Goal: Task Accomplishment & Management: Complete application form

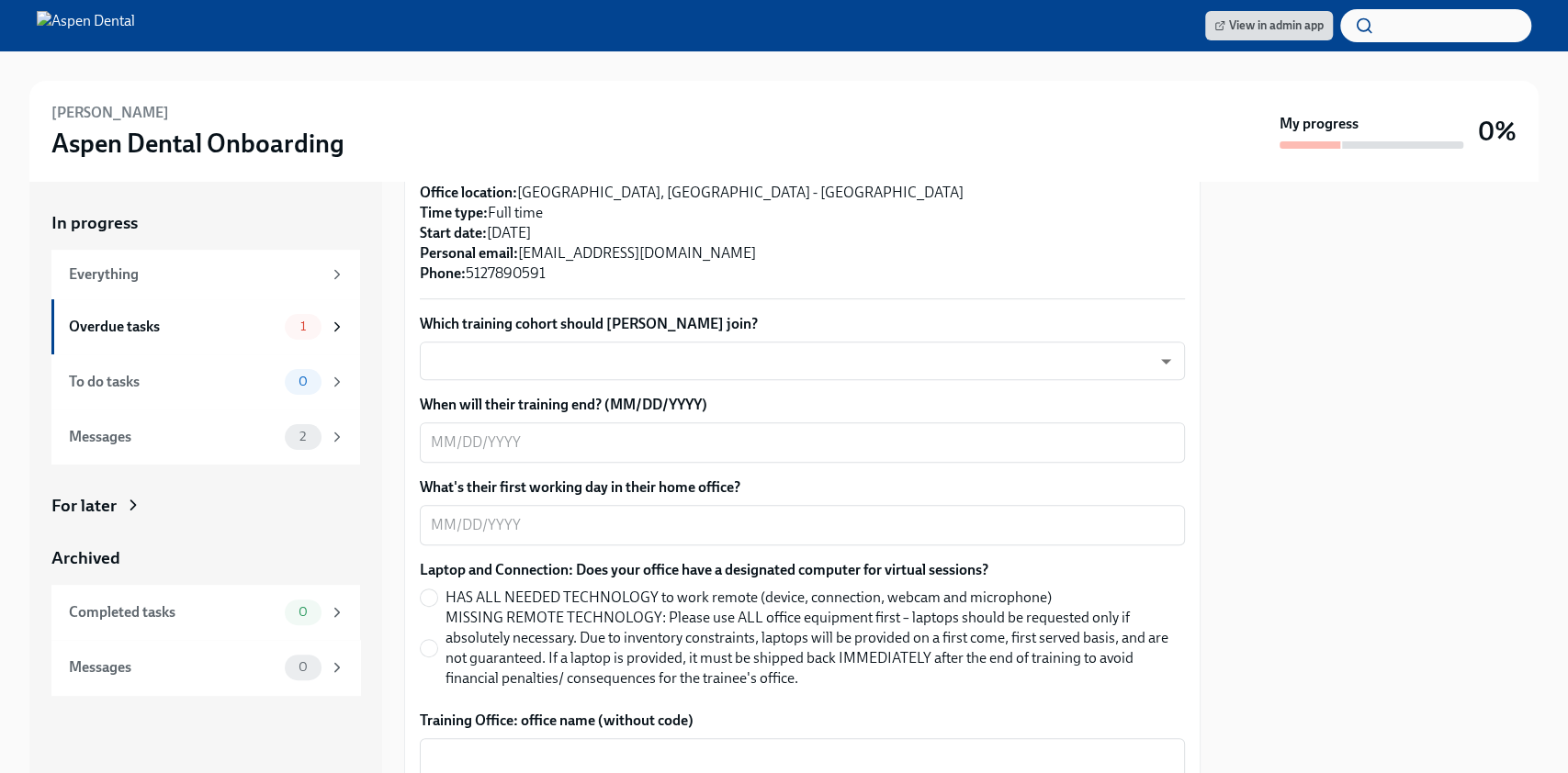
scroll to position [335, 0]
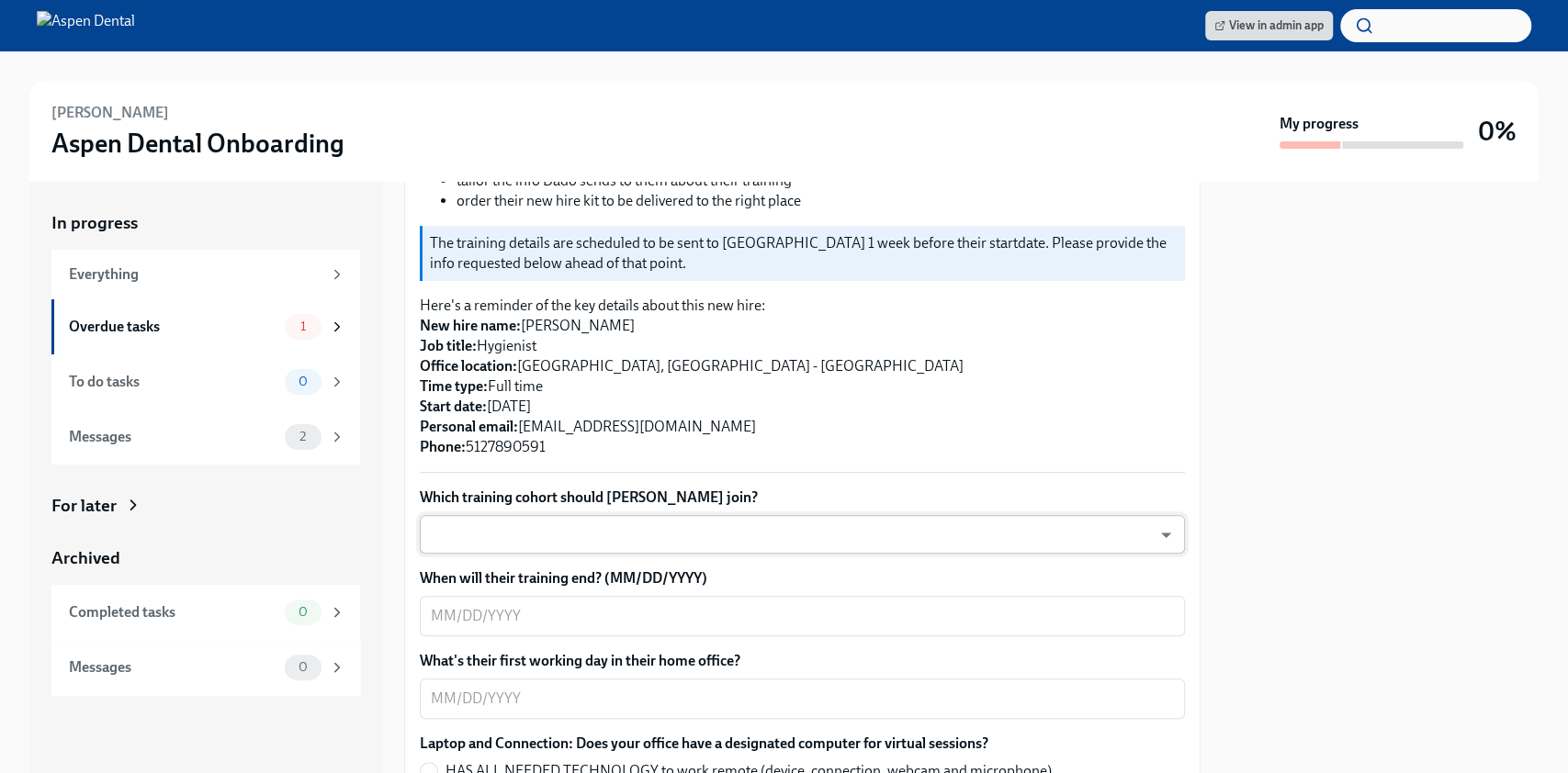
click at [711, 505] on body "View in admin app [PERSON_NAME] Aspen Dental Onboarding My progress 0% In progr…" at bounding box center [784, 386] width 1568 height 773
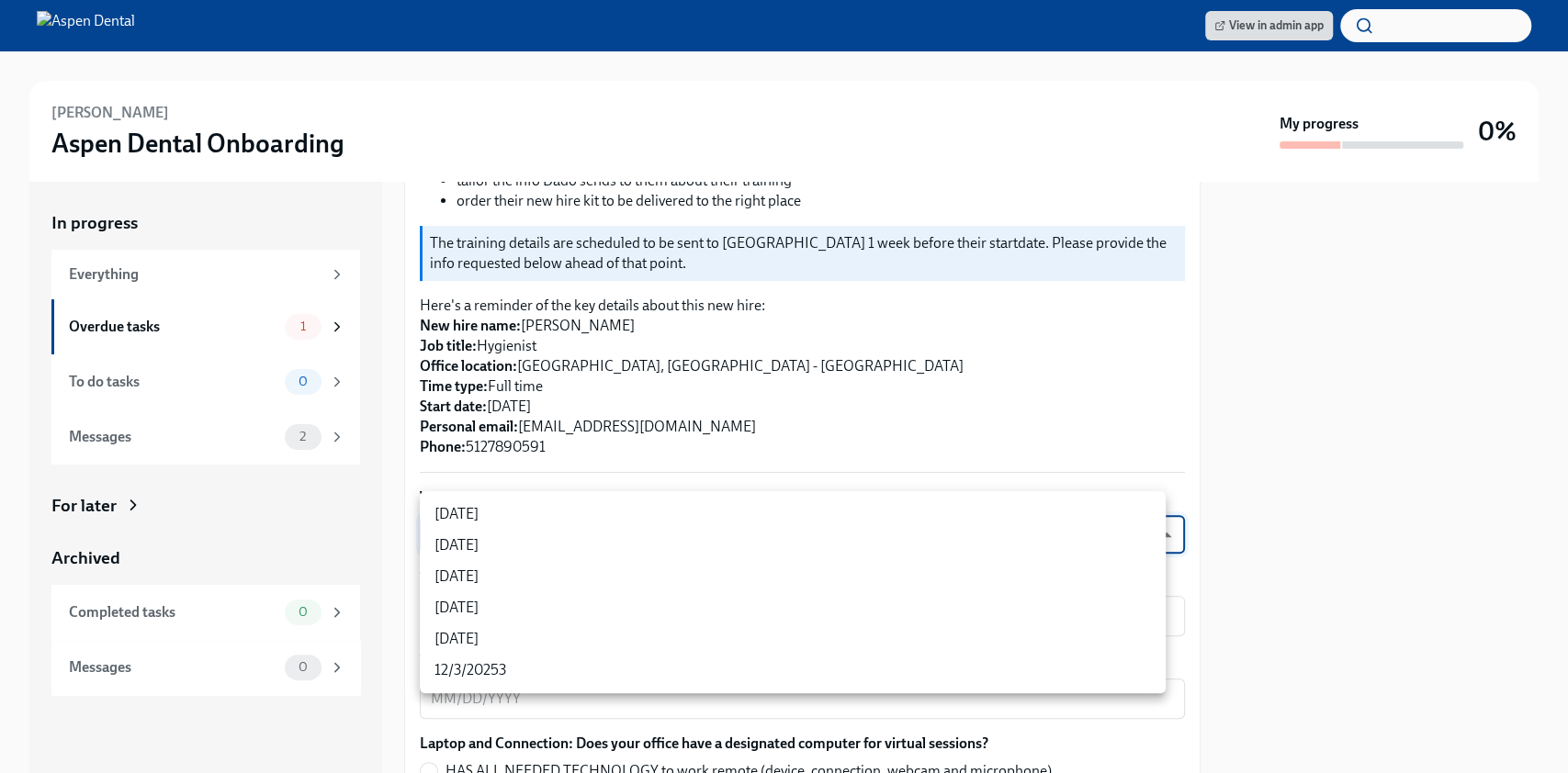
click at [652, 588] on li "[DATE]" at bounding box center [792, 577] width 745 height 31
type input "xIpes1xNG"
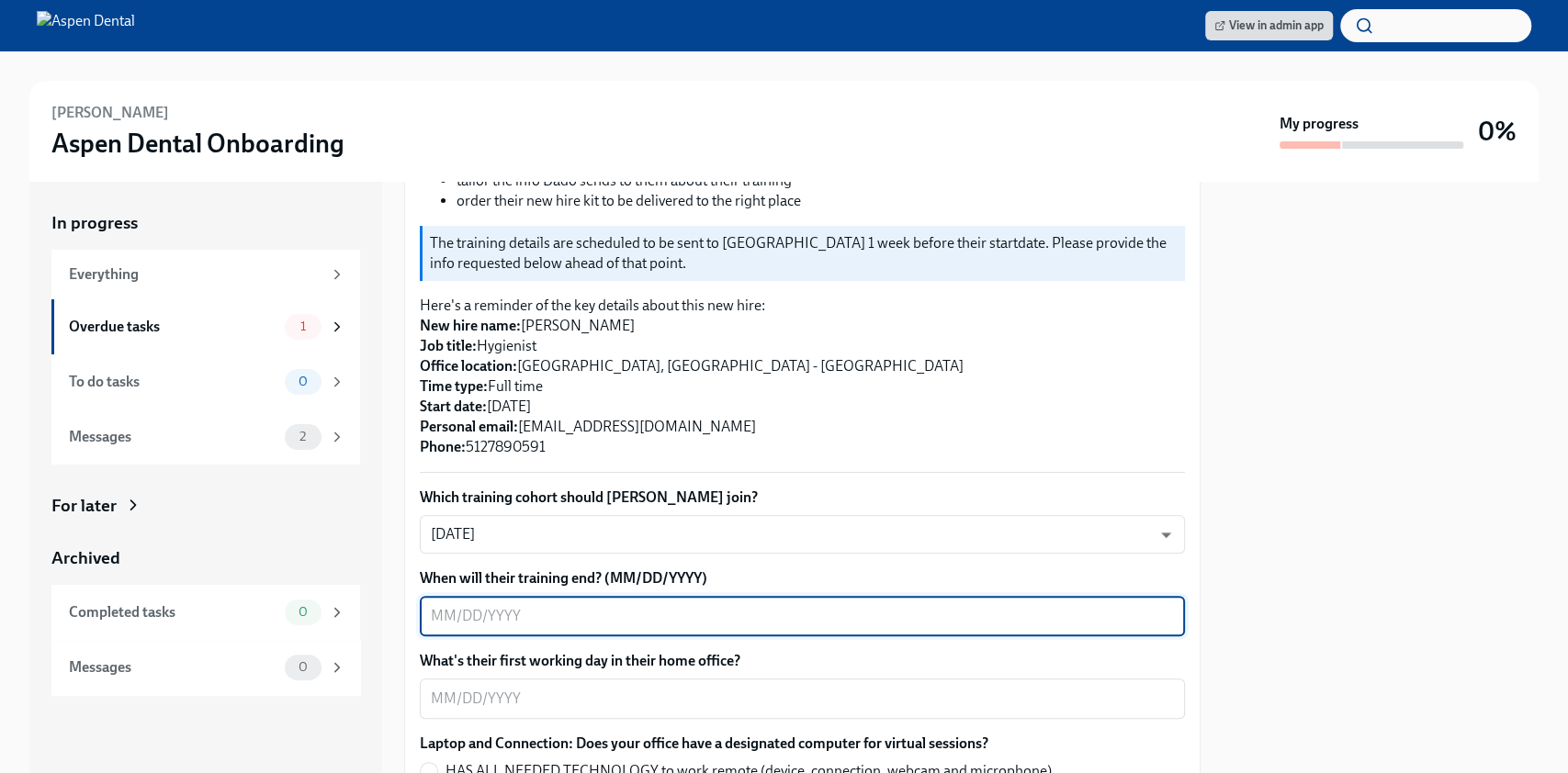
click at [652, 606] on textarea "When will their training end? (MM/DD/YYYY)" at bounding box center [802, 617] width 743 height 22
type textarea "0"
type textarea "[DATE]"
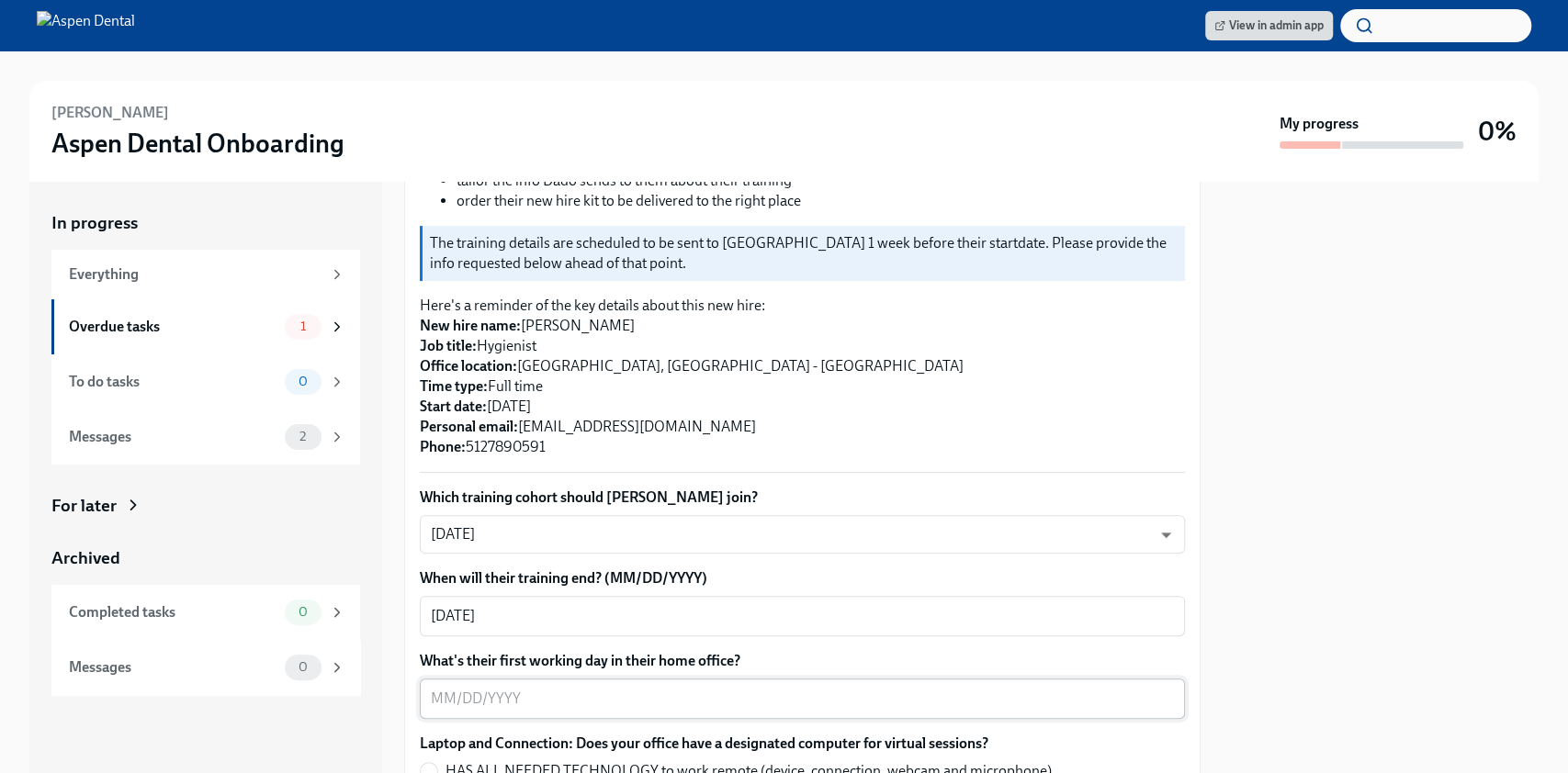
click at [492, 688] on textarea "What's their first working day in their home office?" at bounding box center [802, 699] width 743 height 22
click at [507, 689] on div "10/ x ​" at bounding box center [802, 699] width 765 height 40
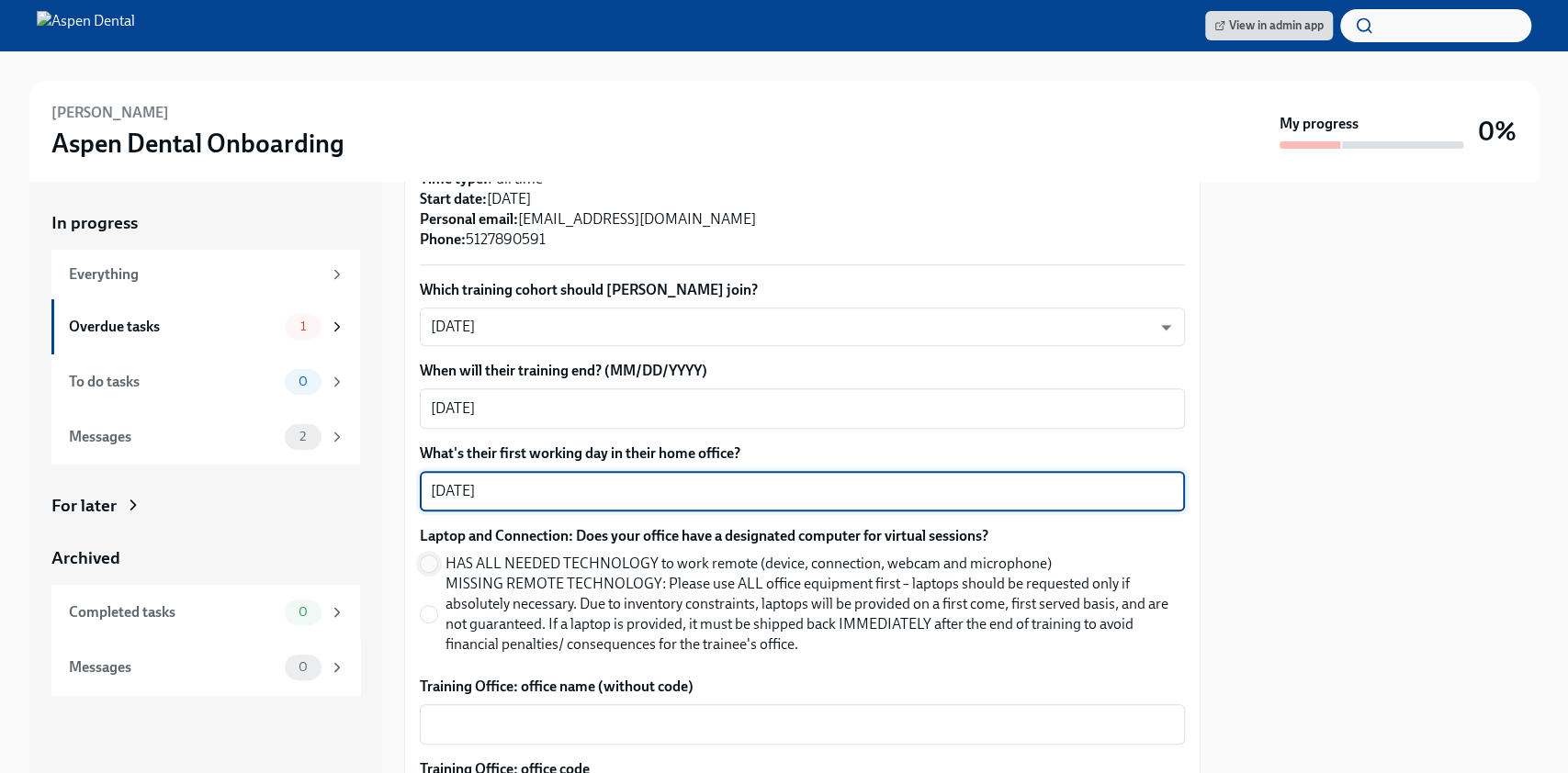
scroll to position [544, 0]
type textarea "[DATE]"
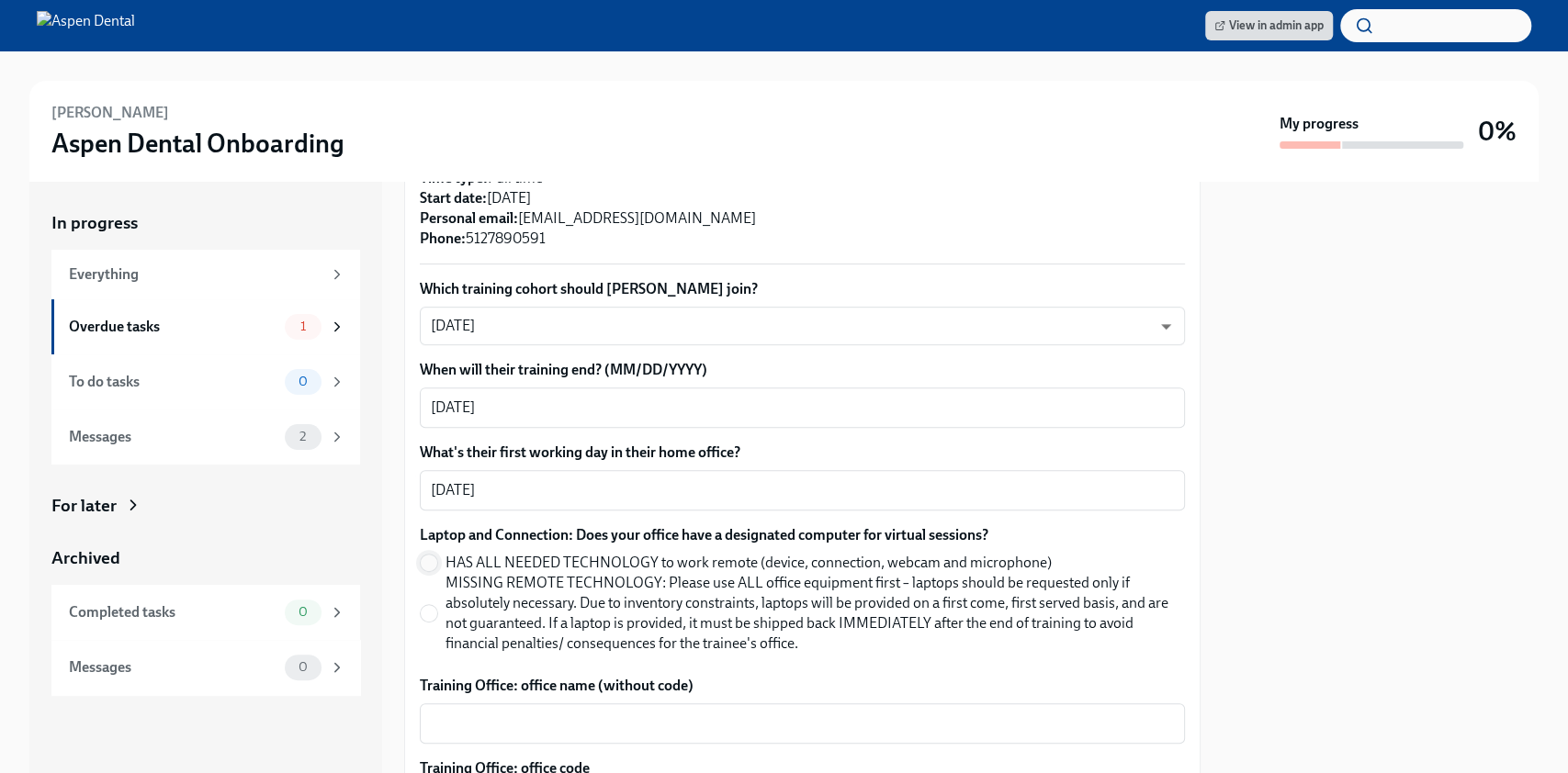
click at [430, 555] on input "HAS ALL NEEDED TECHNOLOGY to work remote (device, connection, webcam and microp…" at bounding box center [429, 563] width 17 height 17
radio input "true"
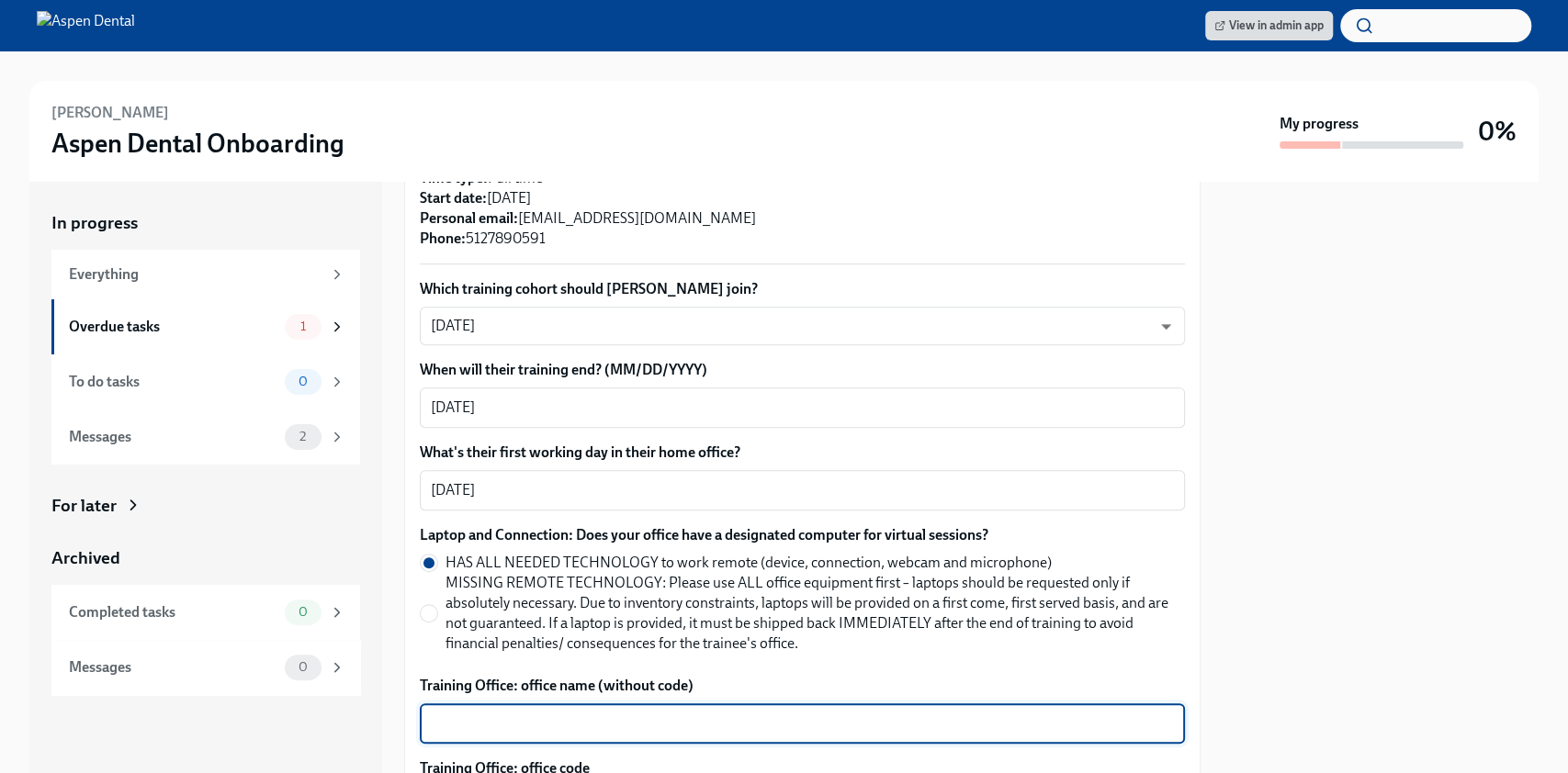
click at [506, 712] on textarea "Training Office: office name (without code)" at bounding box center [802, 723] width 743 height 22
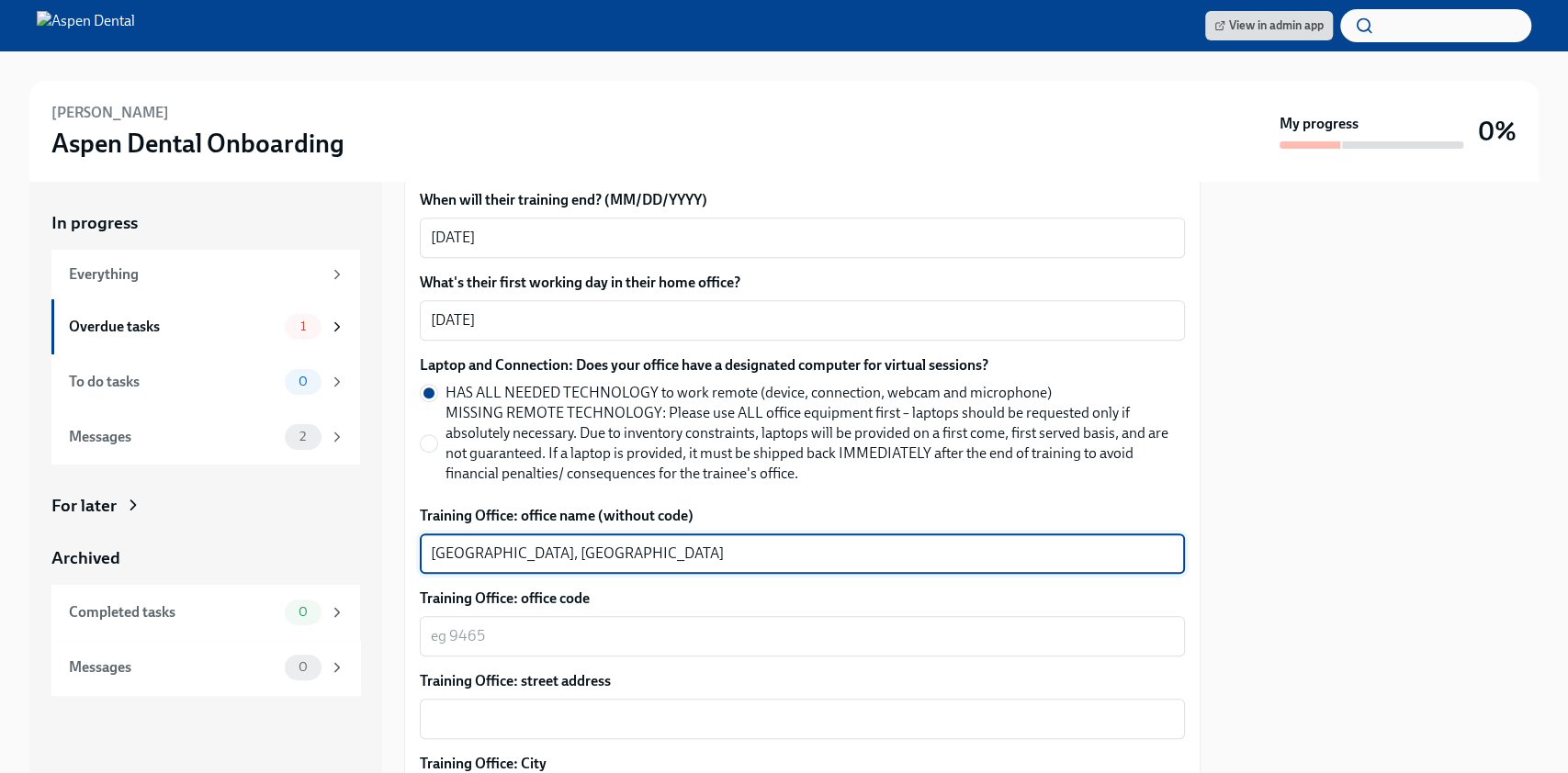
scroll to position [714, 0]
type textarea "[GEOGRAPHIC_DATA], [GEOGRAPHIC_DATA]"
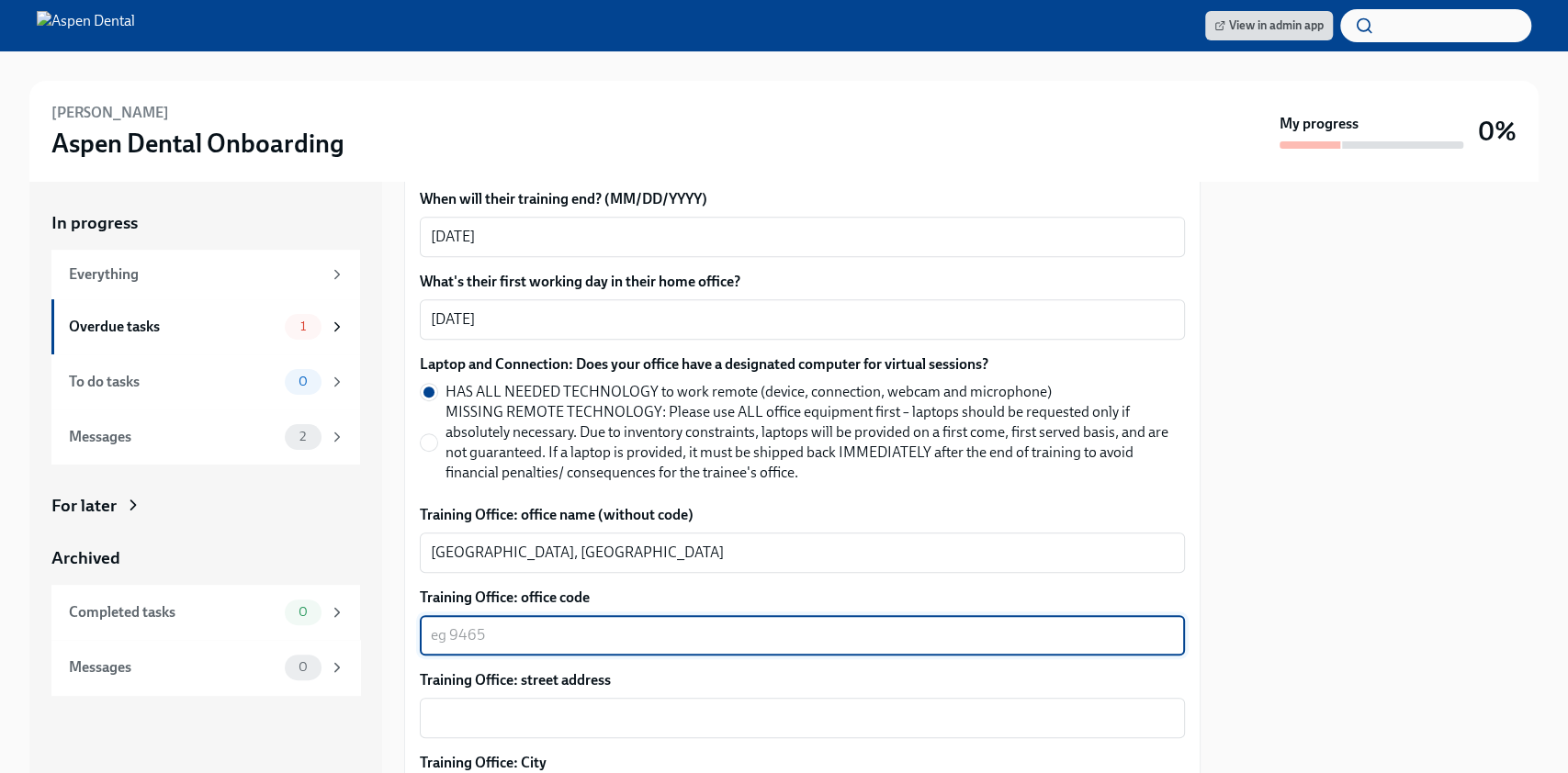
click at [571, 625] on textarea "Training Office: office code" at bounding box center [802, 636] width 743 height 22
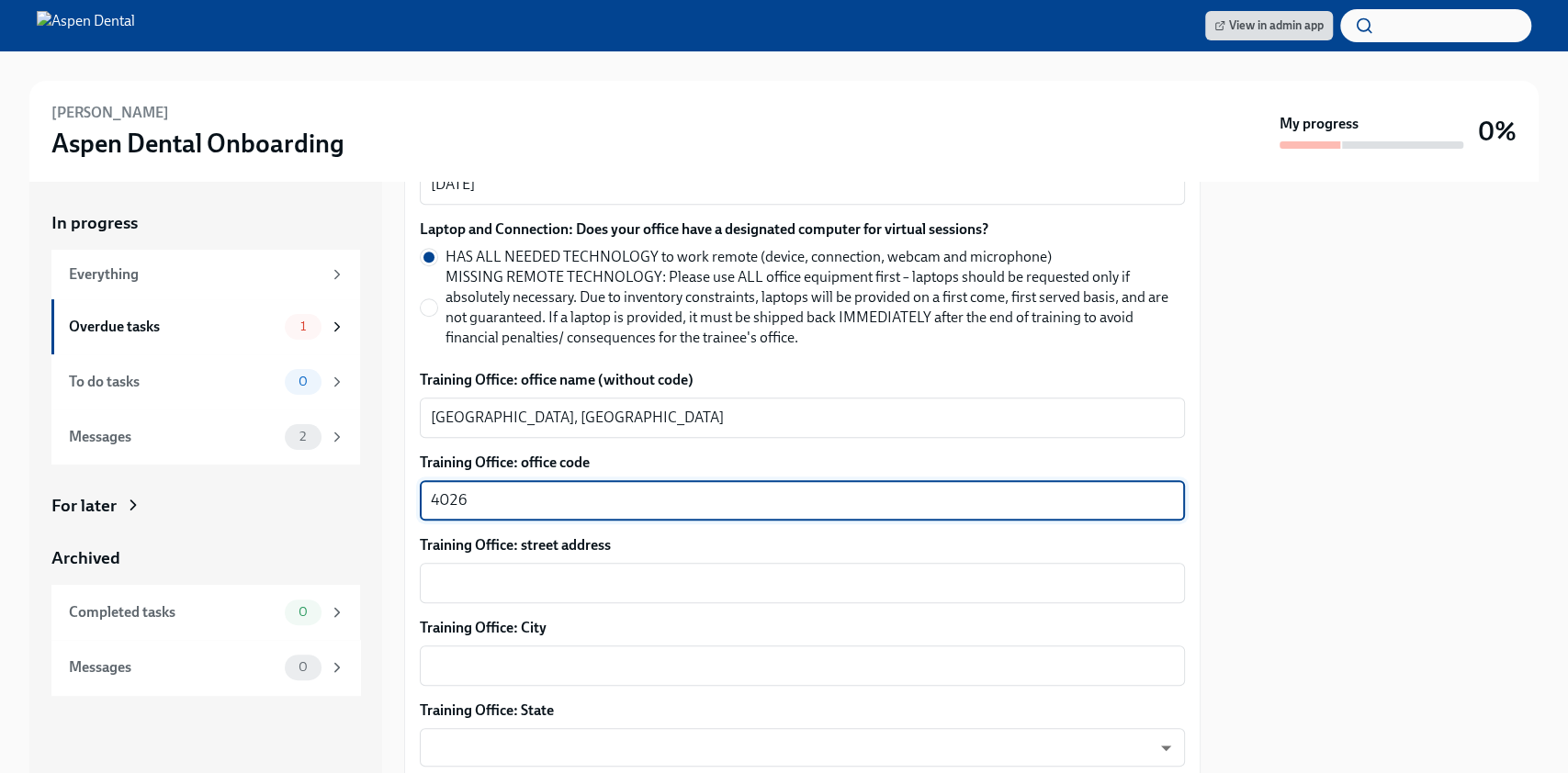
type textarea "4026"
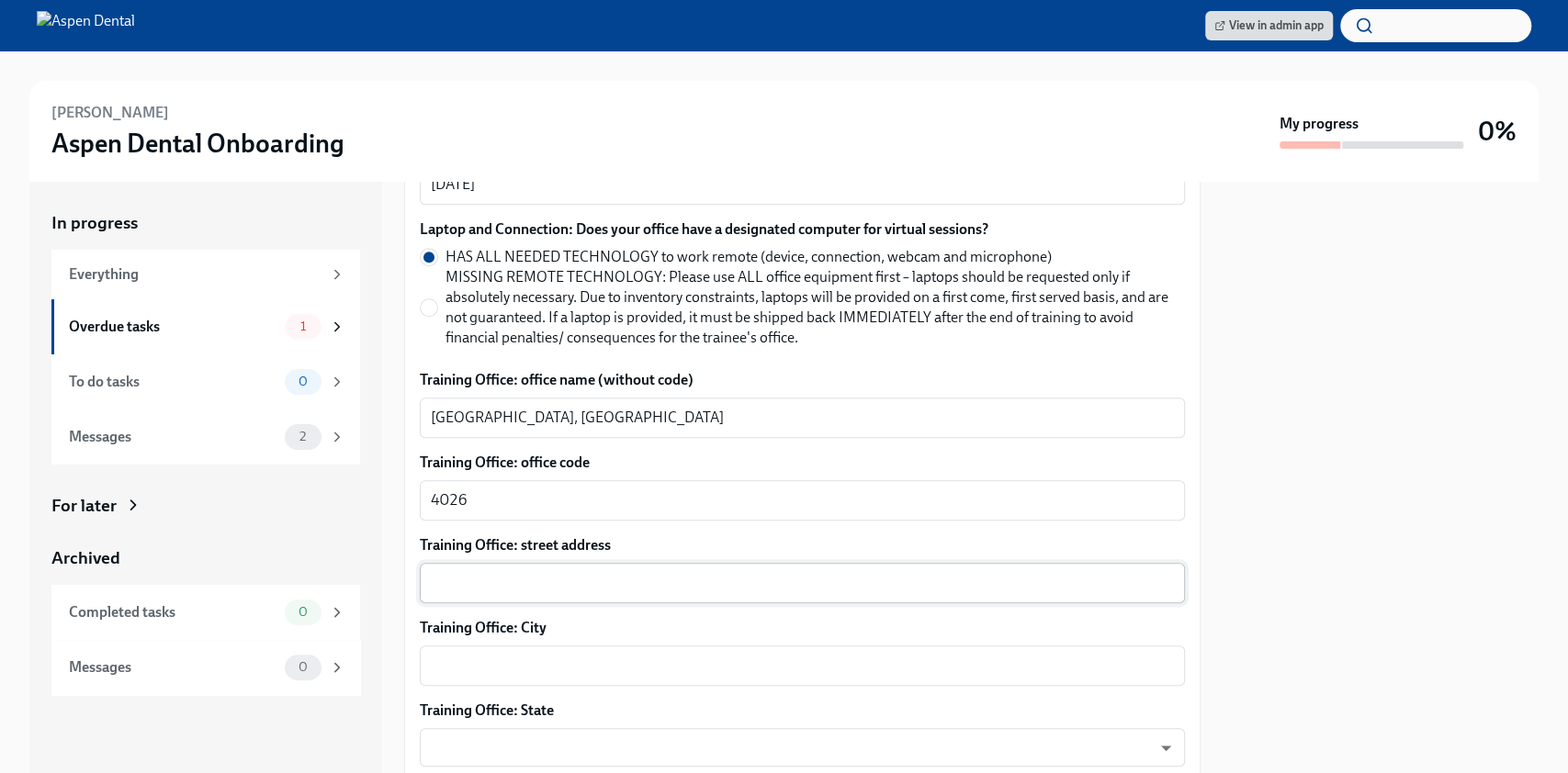
click at [661, 563] on div "x ​" at bounding box center [802, 584] width 765 height 40
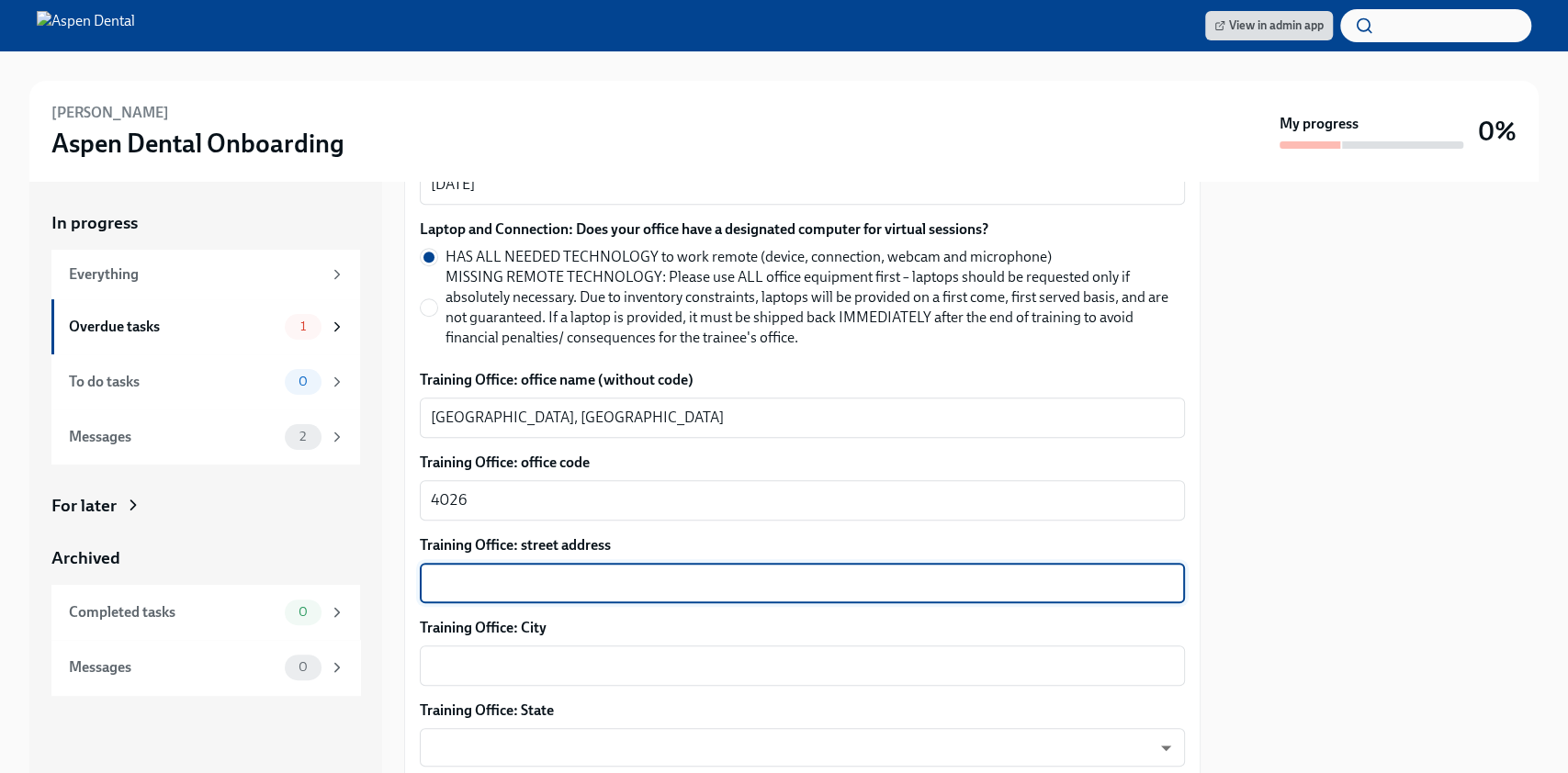
paste textarea "[STREET_ADDRESS] Phone: [PHONE_NUMBER]"
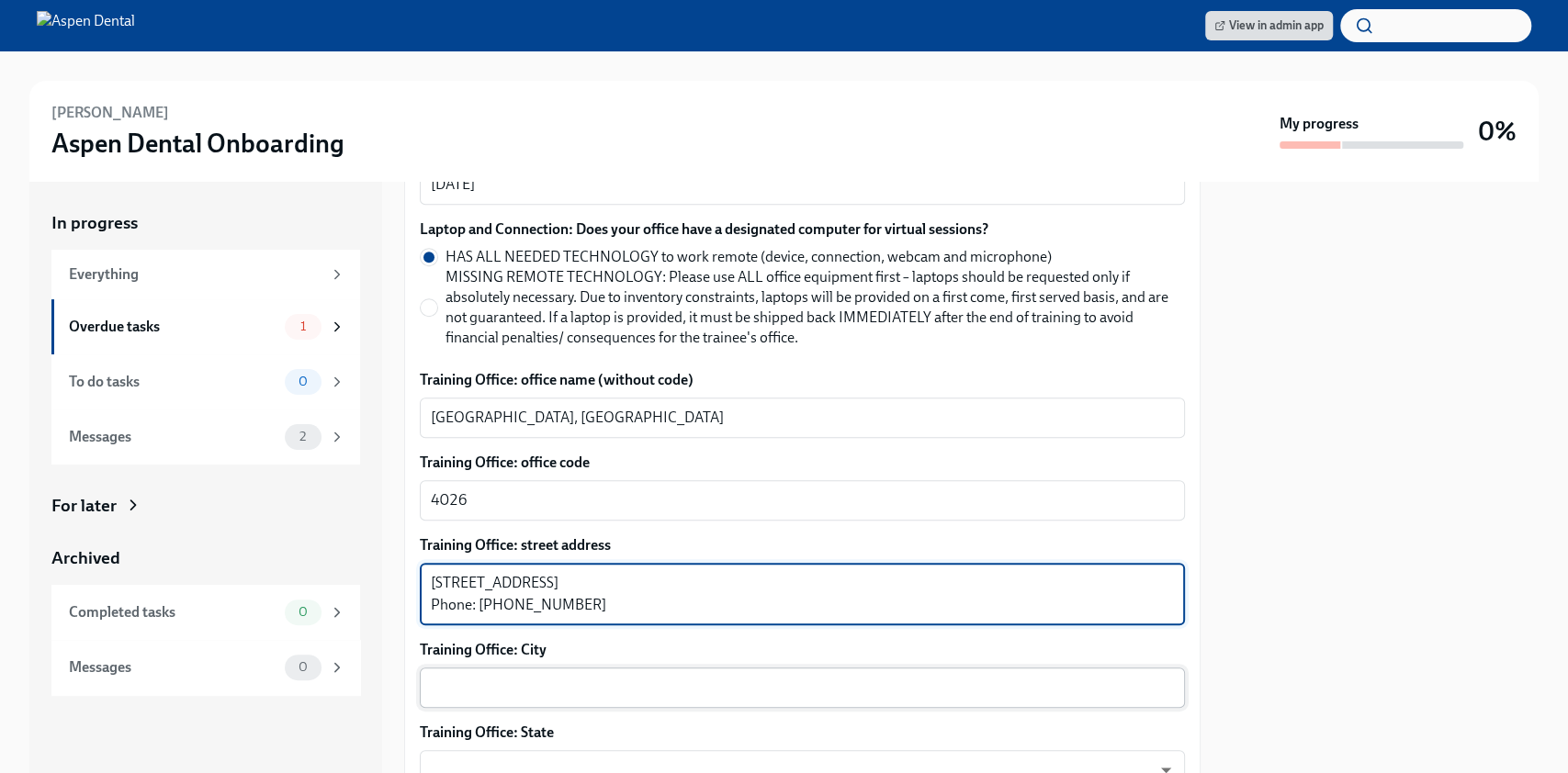
type textarea "[STREET_ADDRESS] Phone: [PHONE_NUMBER]"
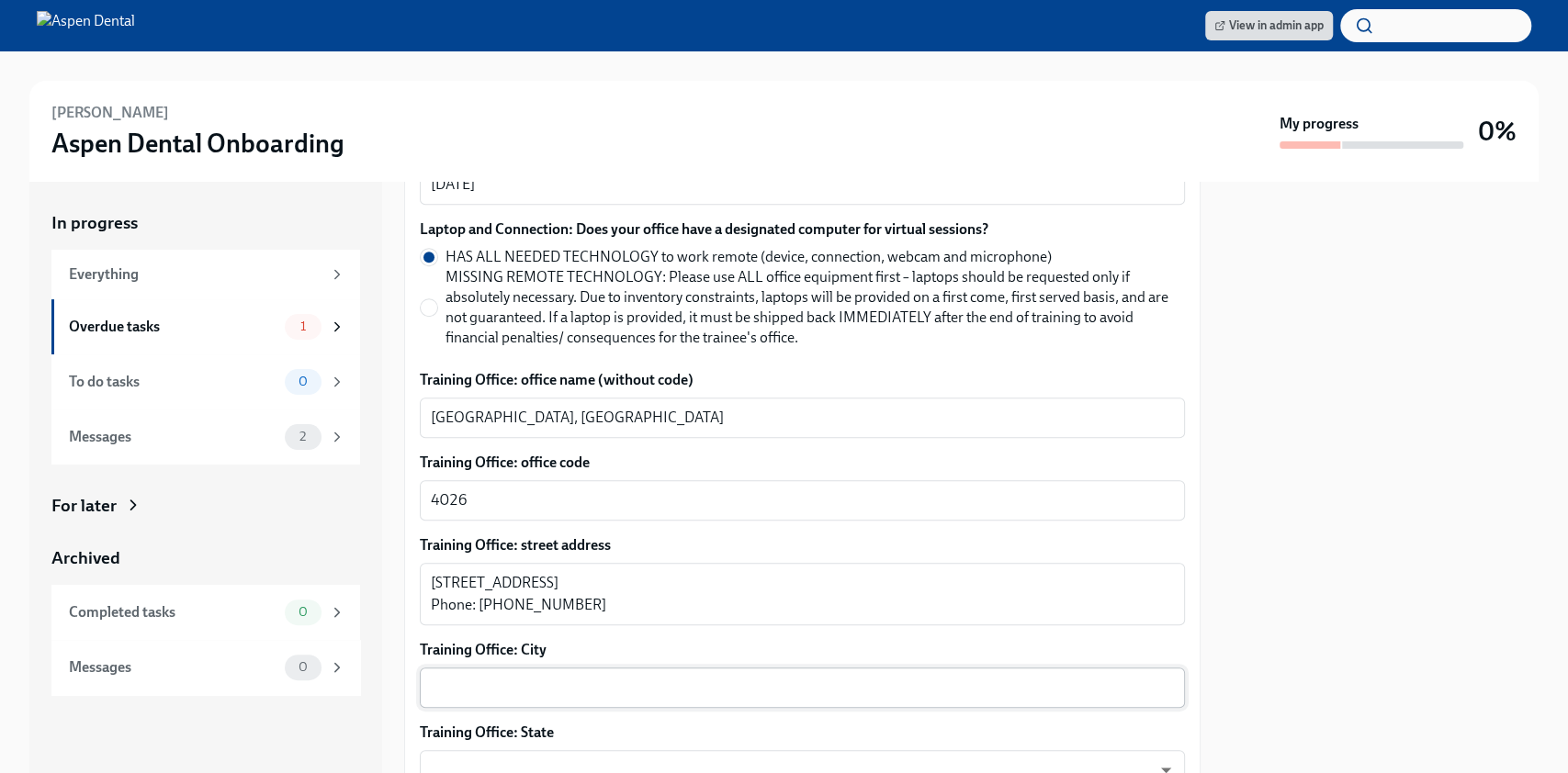
click at [522, 668] on div "x ​" at bounding box center [802, 688] width 765 height 40
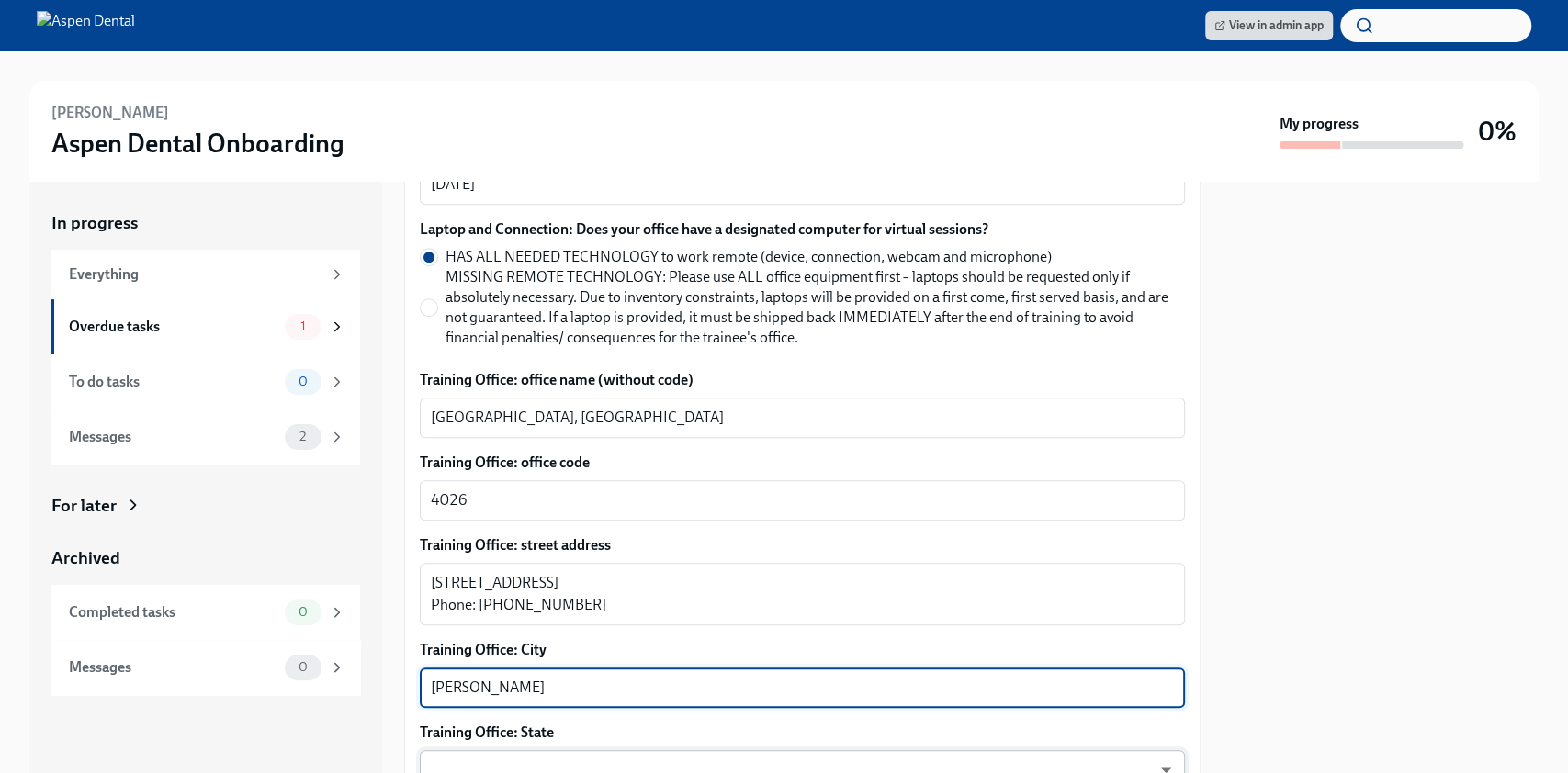
type textarea "[PERSON_NAME]"
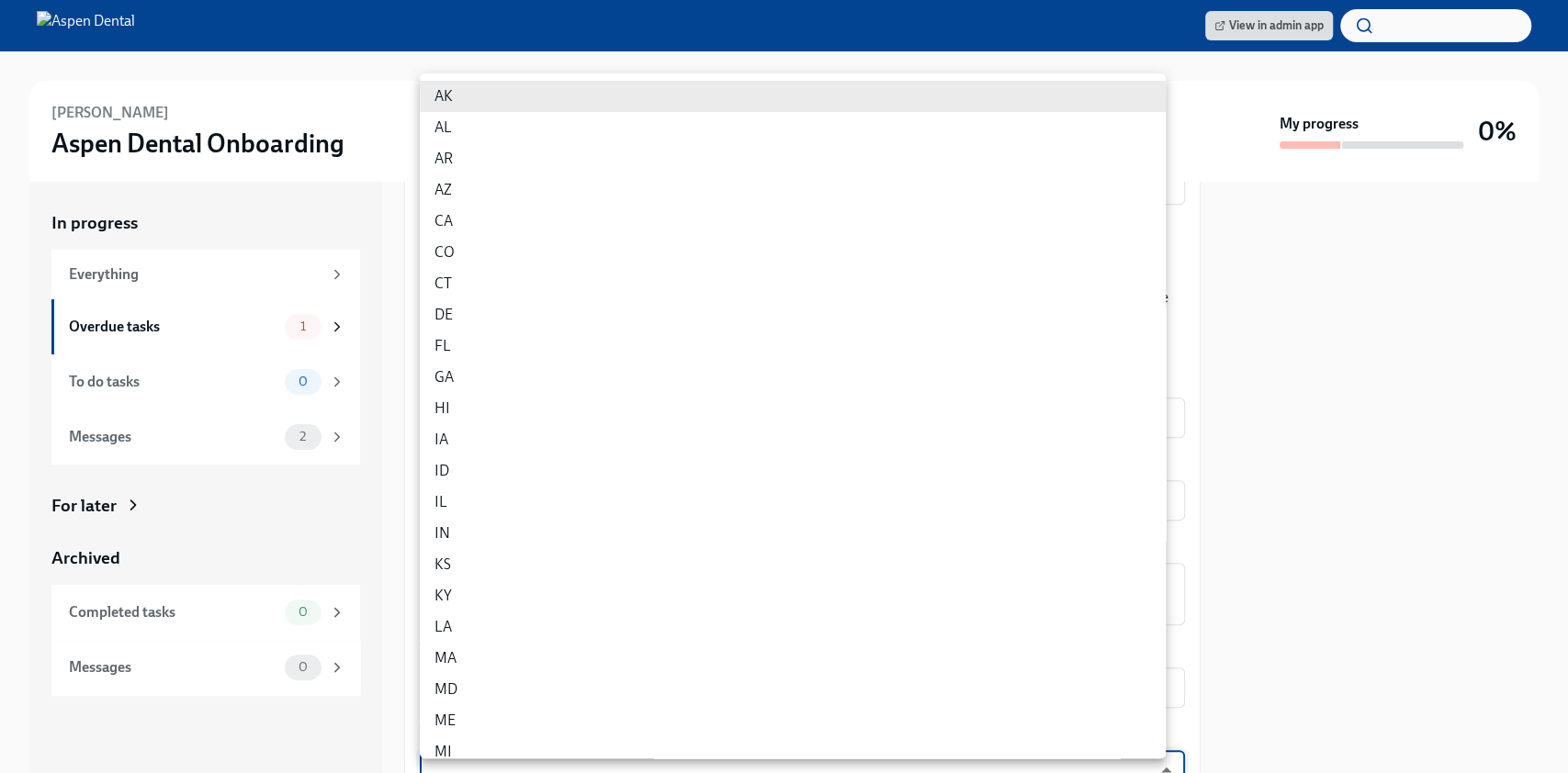
click at [527, 738] on body "View in admin app [PERSON_NAME] Aspen Dental Onboarding My progress 0% In progr…" at bounding box center [784, 386] width 1568 height 773
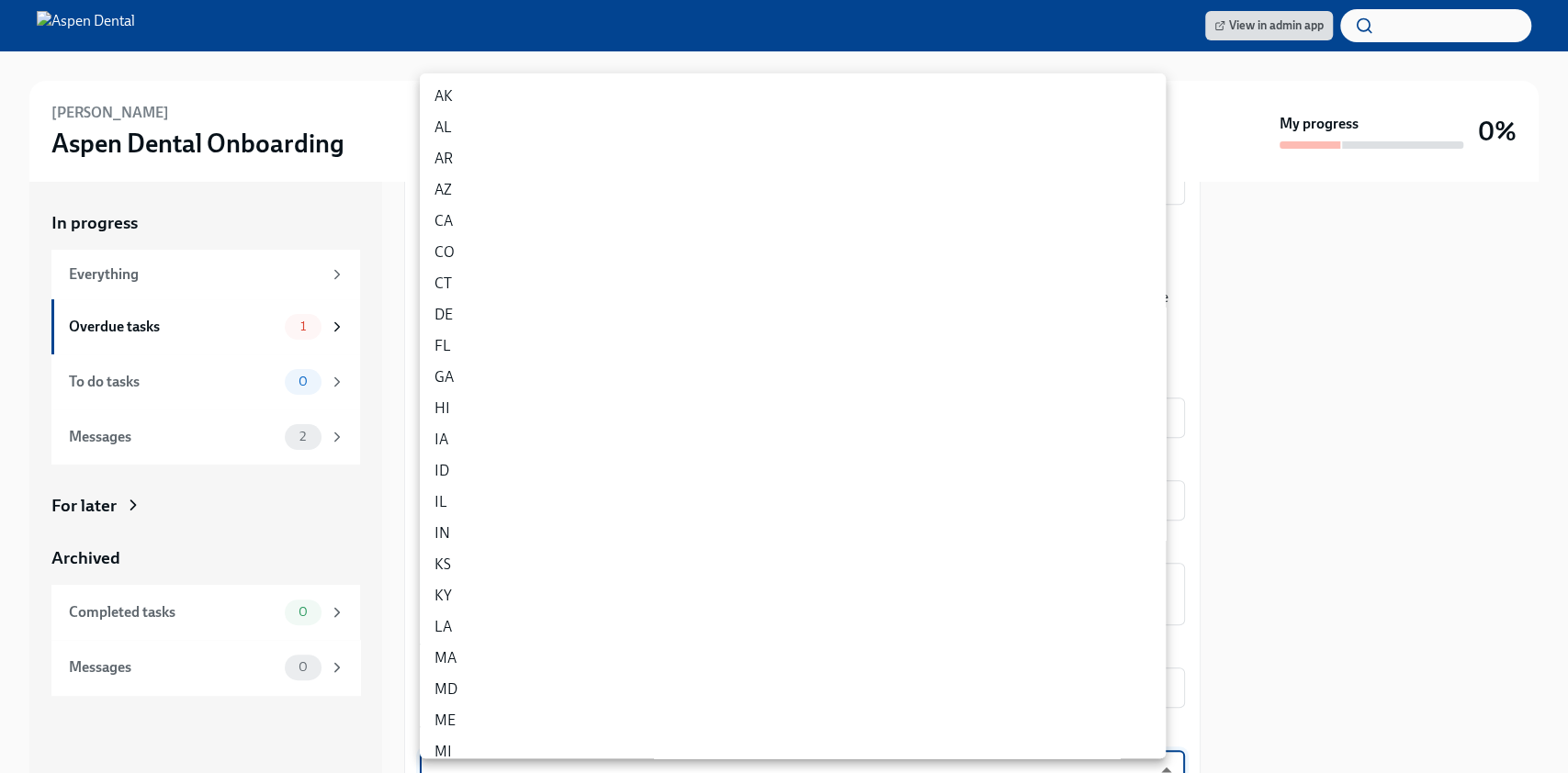
scroll to position [891, 0]
click at [527, 738] on body "View in admin app [PERSON_NAME] Aspen Dental Onboarding My progress 0% In progr…" at bounding box center [784, 386] width 1568 height 773
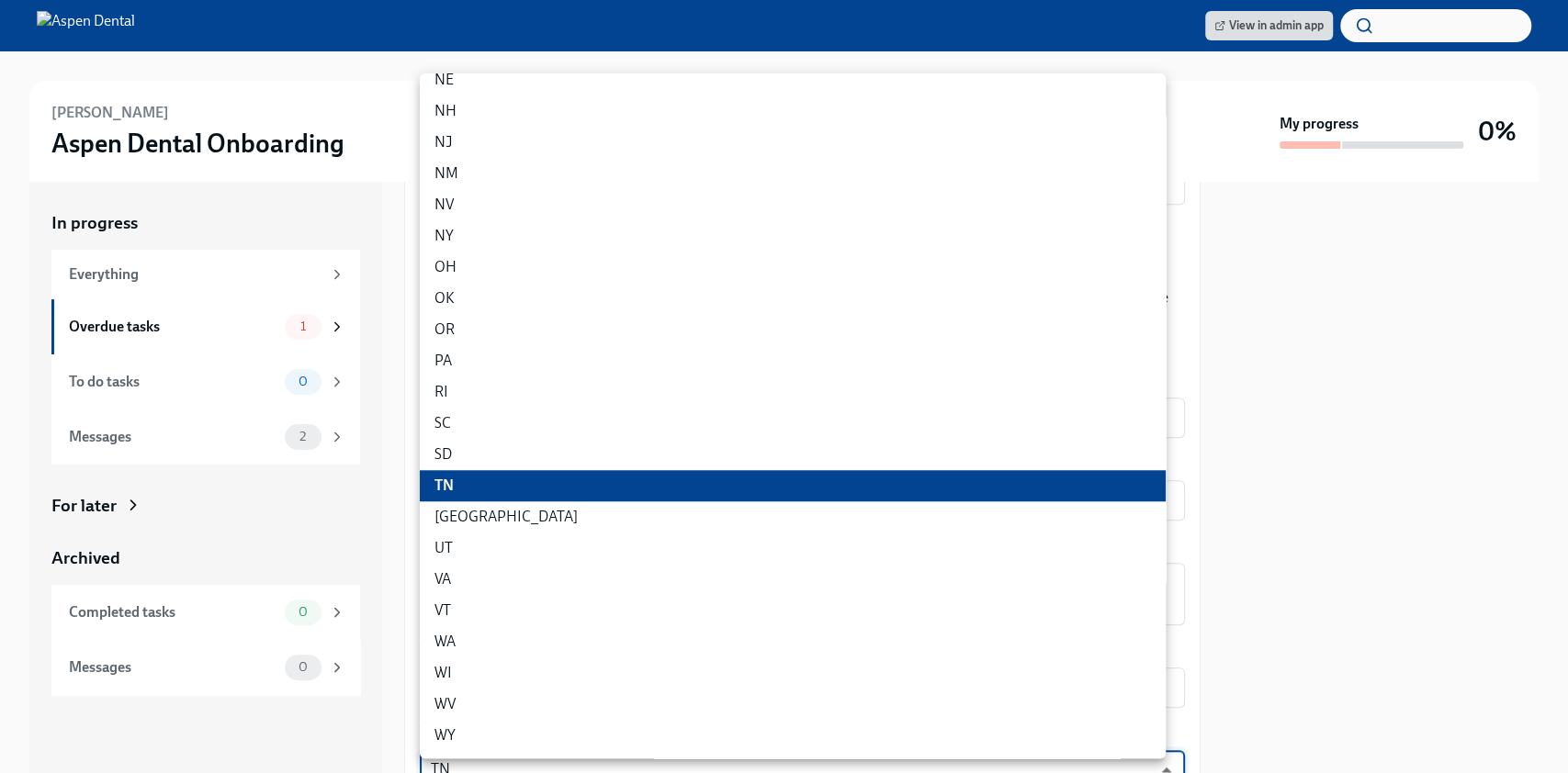
click at [531, 518] on li "[GEOGRAPHIC_DATA]" at bounding box center [792, 517] width 745 height 31
type input "3tzigpj2I"
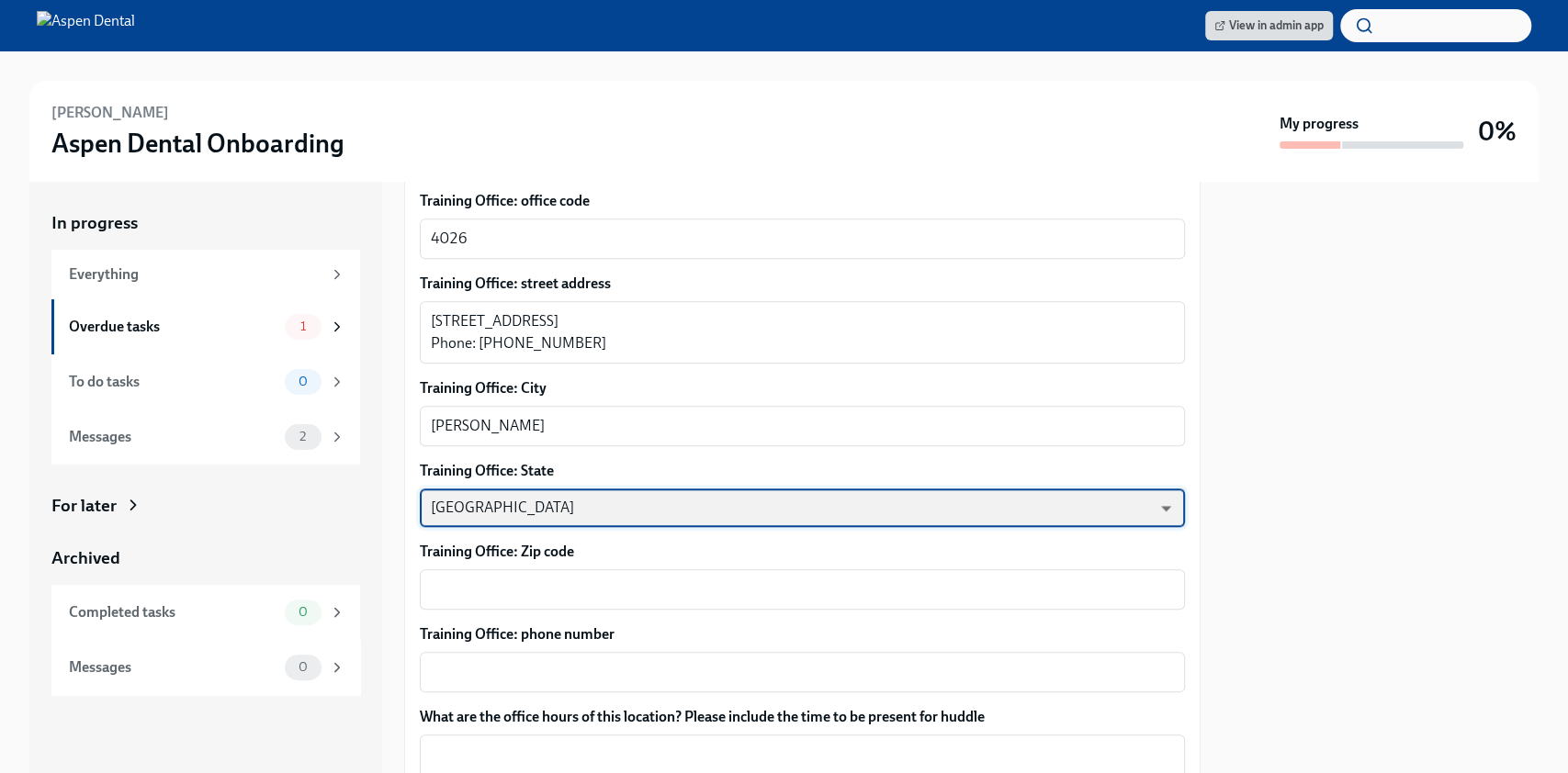
scroll to position [1133, 0]
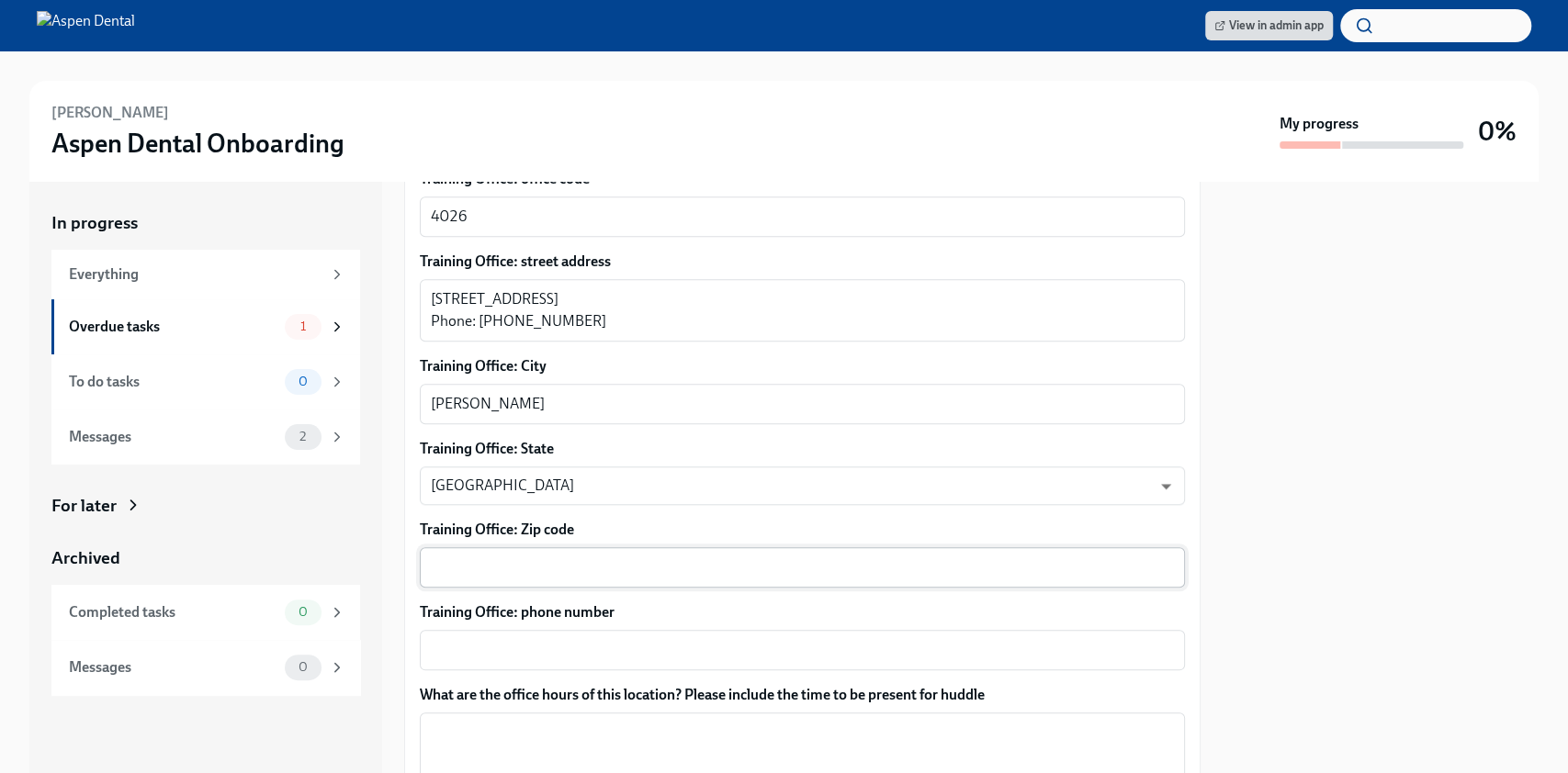
click at [529, 548] on div "x ​" at bounding box center [802, 568] width 765 height 40
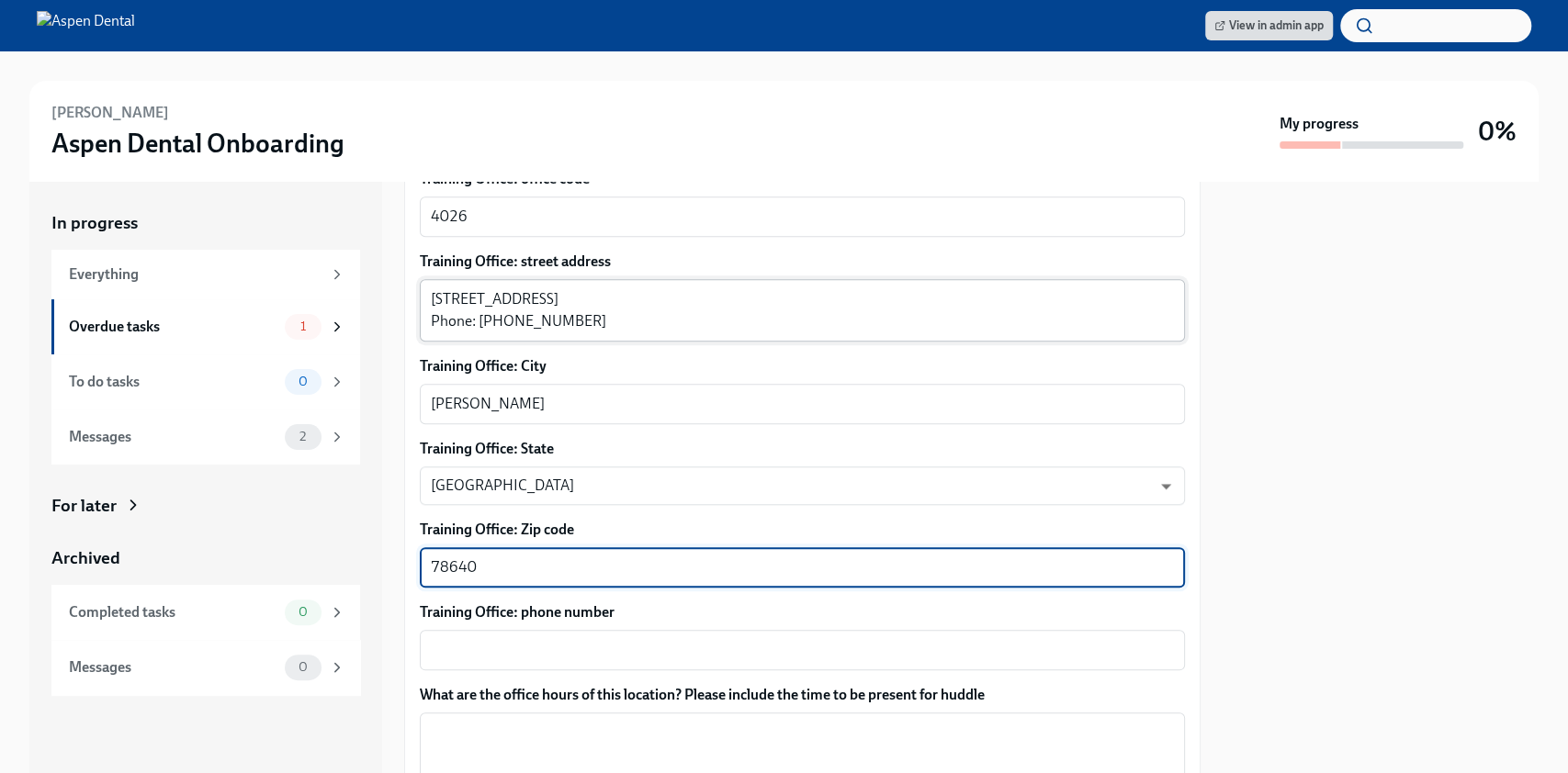
type textarea "78640"
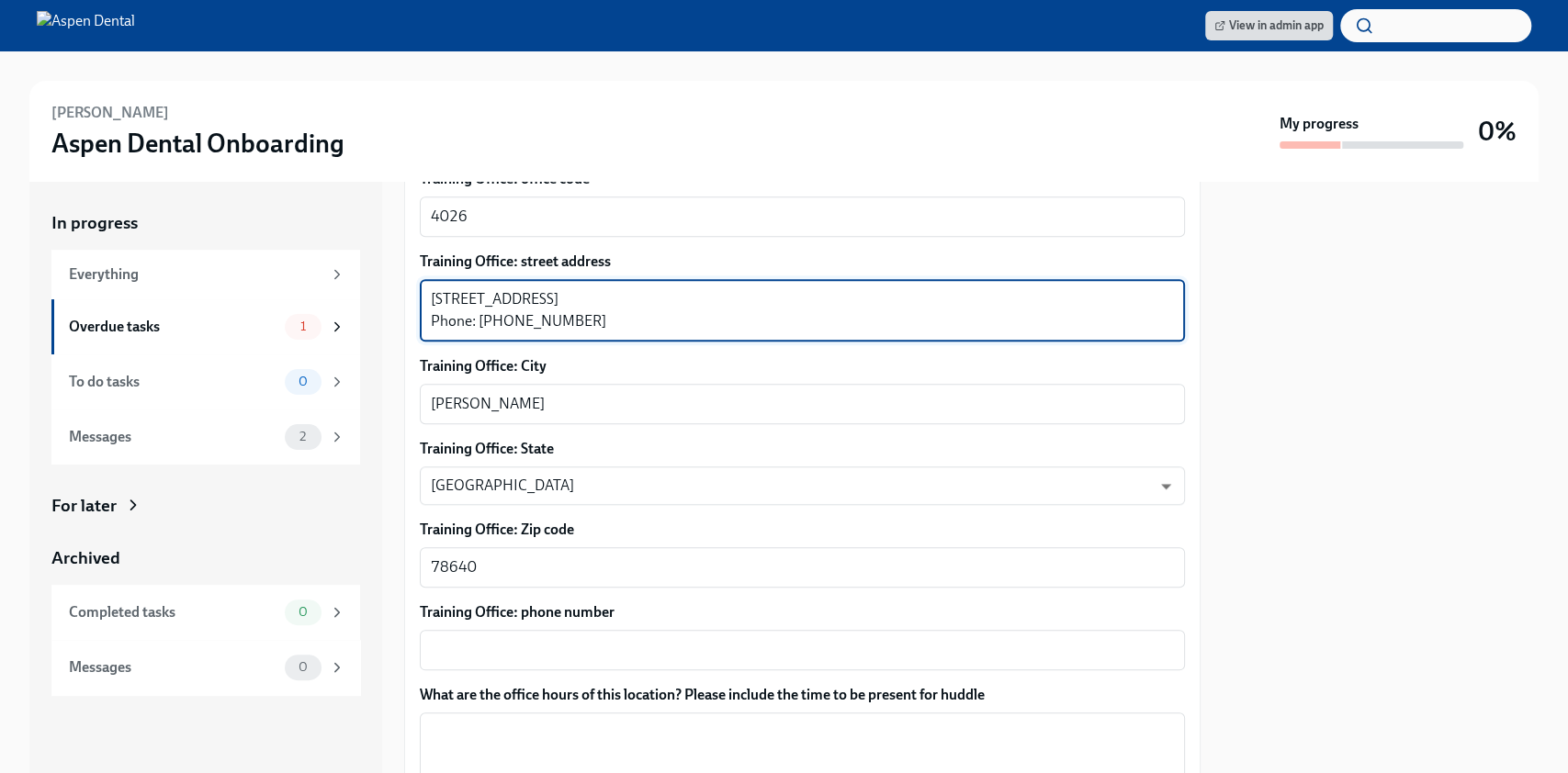
drag, startPoint x: 605, startPoint y: 300, endPoint x: 477, endPoint y: 300, distance: 128.0
click at [477, 300] on textarea "[STREET_ADDRESS] Phone: [PHONE_NUMBER]" at bounding box center [802, 311] width 743 height 44
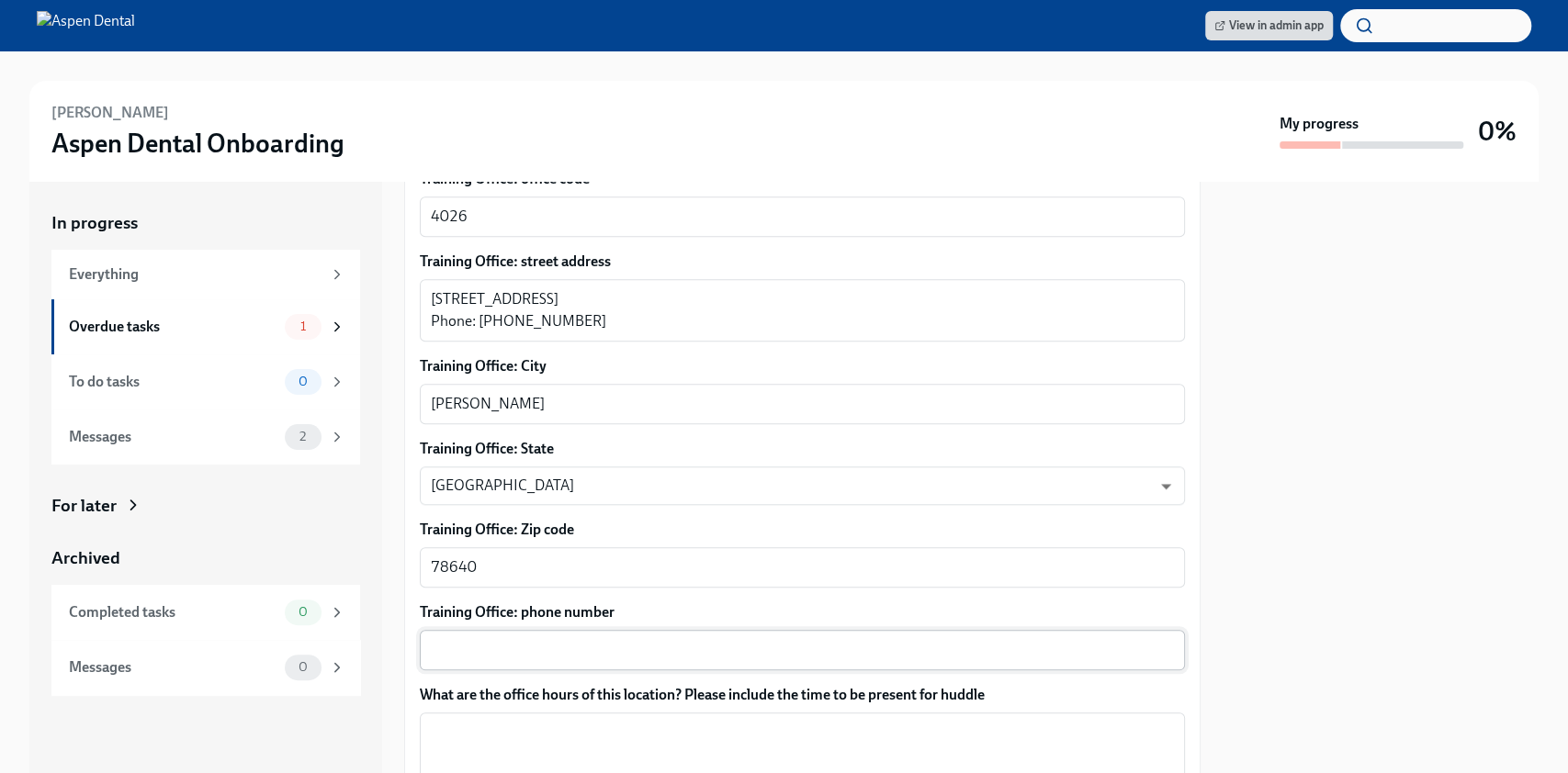
click at [482, 631] on div "x ​" at bounding box center [802, 651] width 765 height 40
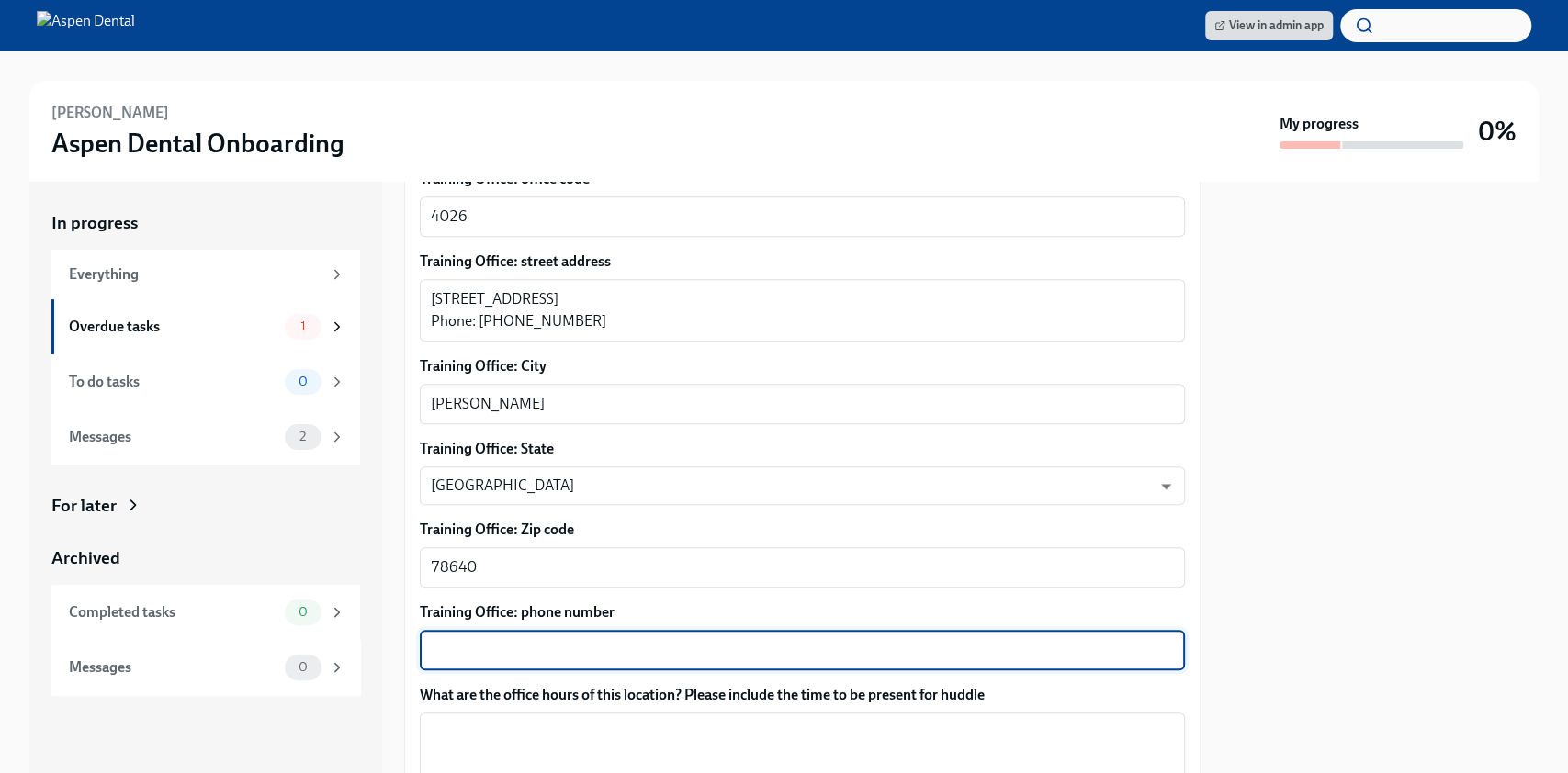
paste textarea "[PHONE_NUMBER]"
type textarea "[PHONE_NUMBER]"
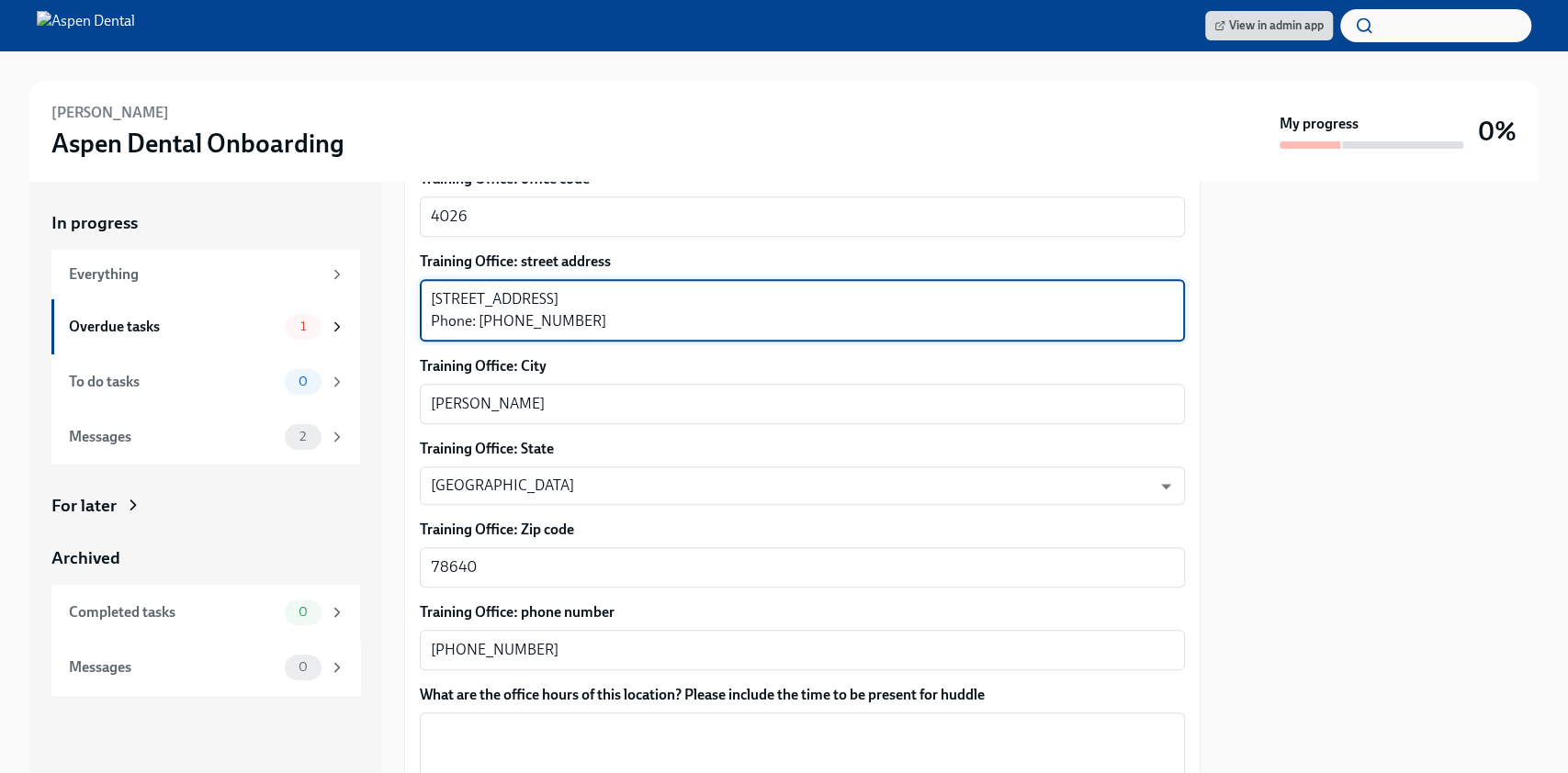
drag, startPoint x: 603, startPoint y: 301, endPoint x: 503, endPoint y: 274, distance: 103.6
click at [503, 289] on textarea "[STREET_ADDRESS] Phone: [PHONE_NUMBER]" at bounding box center [802, 311] width 743 height 44
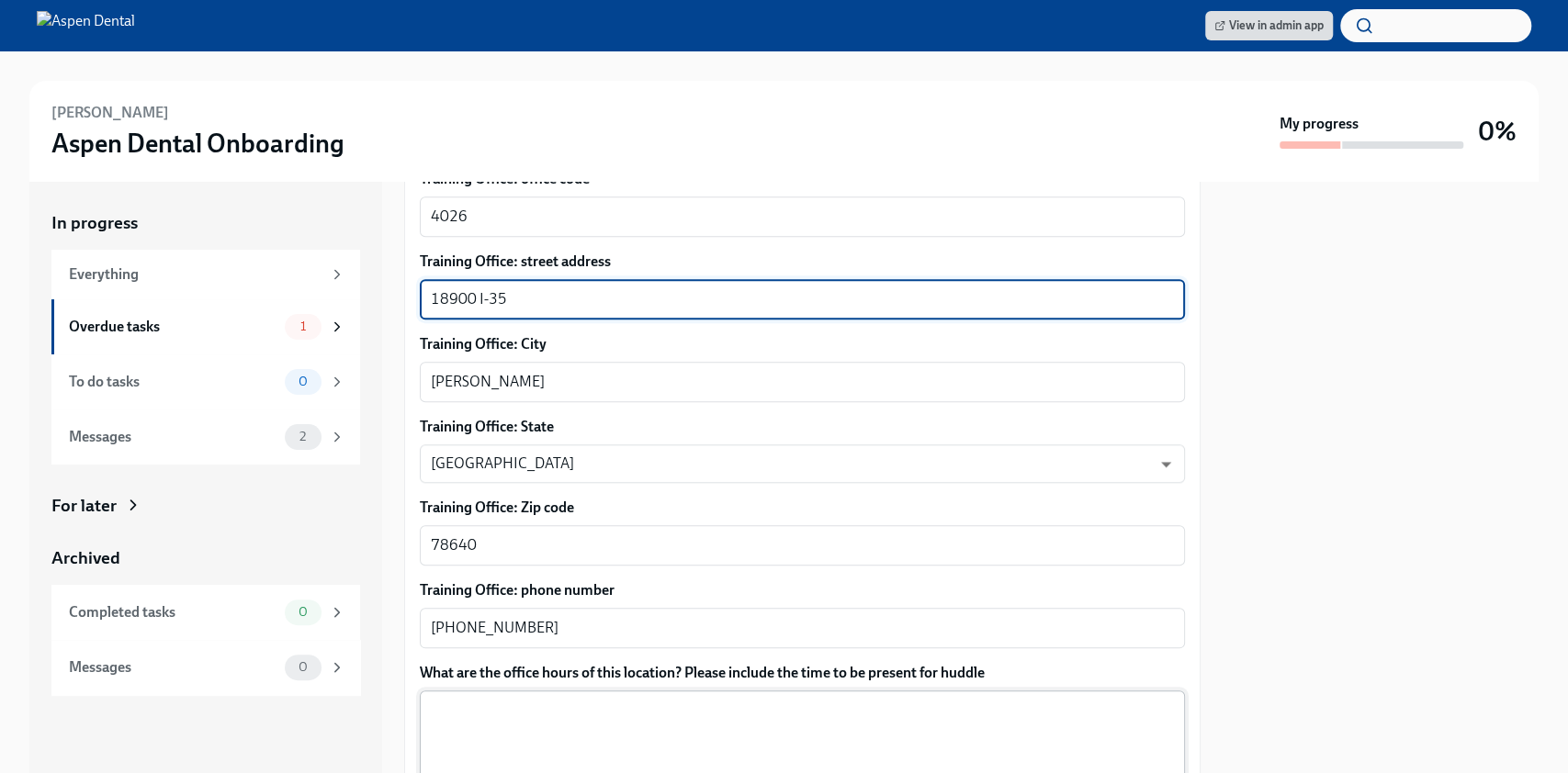
type textarea "18900 I-35"
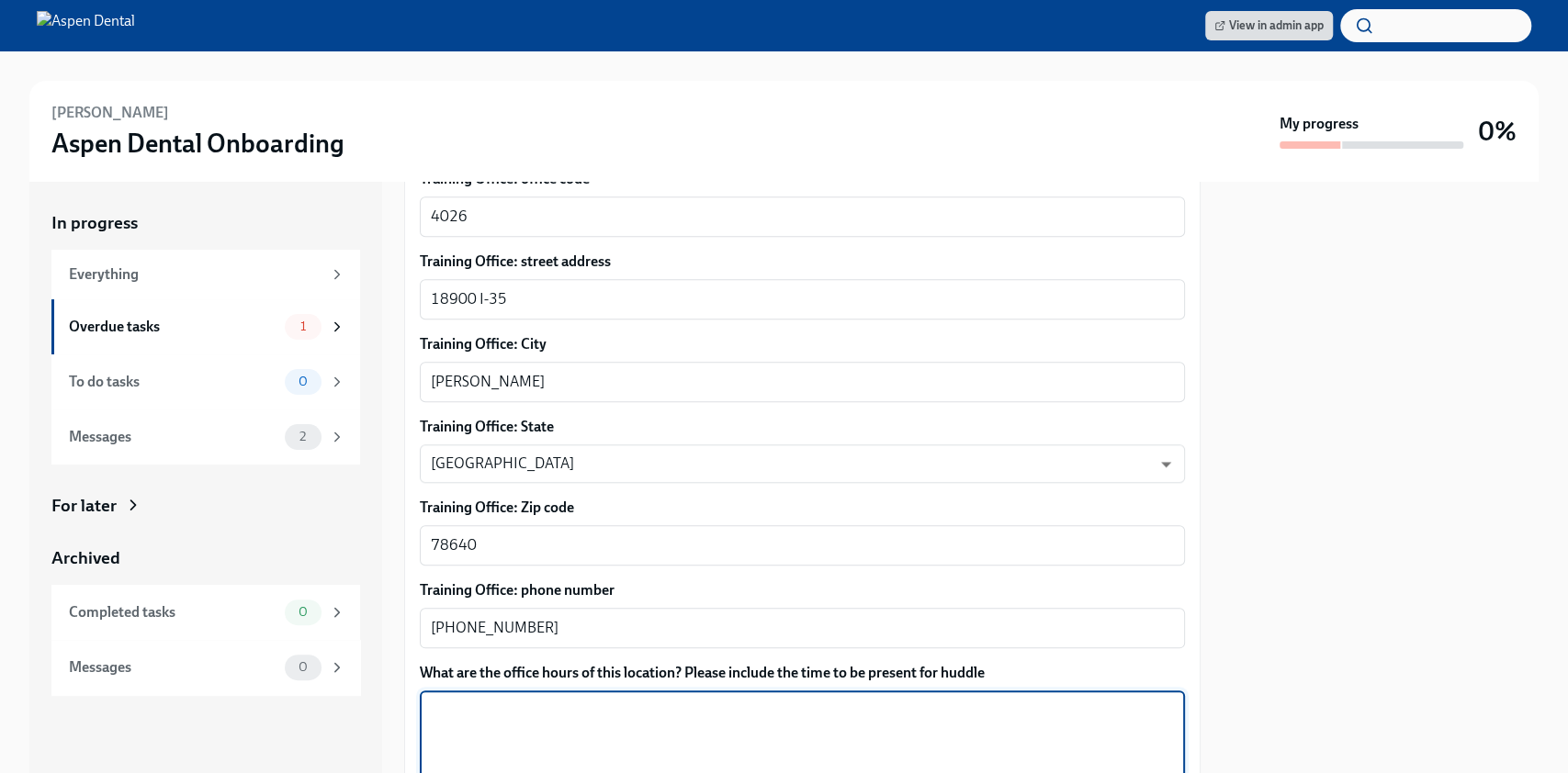
click at [502, 699] on textarea "What are the office hours of this location? Please include the time to be prese…" at bounding box center [802, 744] width 743 height 88
paste textarea "[DATE] 8 AM–6 PM [DATE] 7 AM–5:30 PM [DATE] 8 AM–5:30 PM [DATE] 7 AM–5:30 PM [D…"
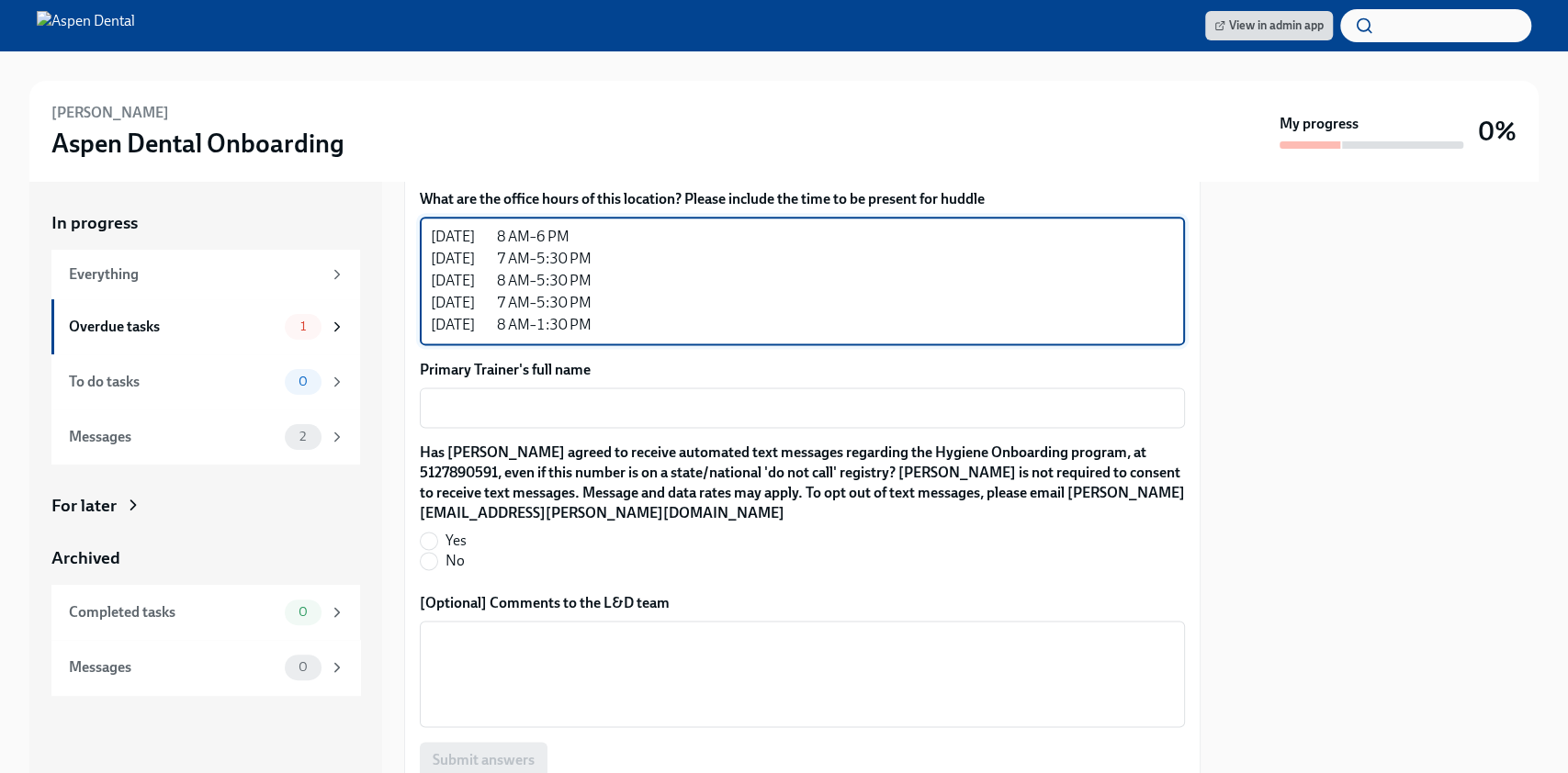
scroll to position [1609, 0]
type textarea "[DATE] 8 AM–6 PM [DATE] 7 AM–5:30 PM [DATE] 8 AM–5:30 PM [DATE] 7 AM–5:30 PM [D…"
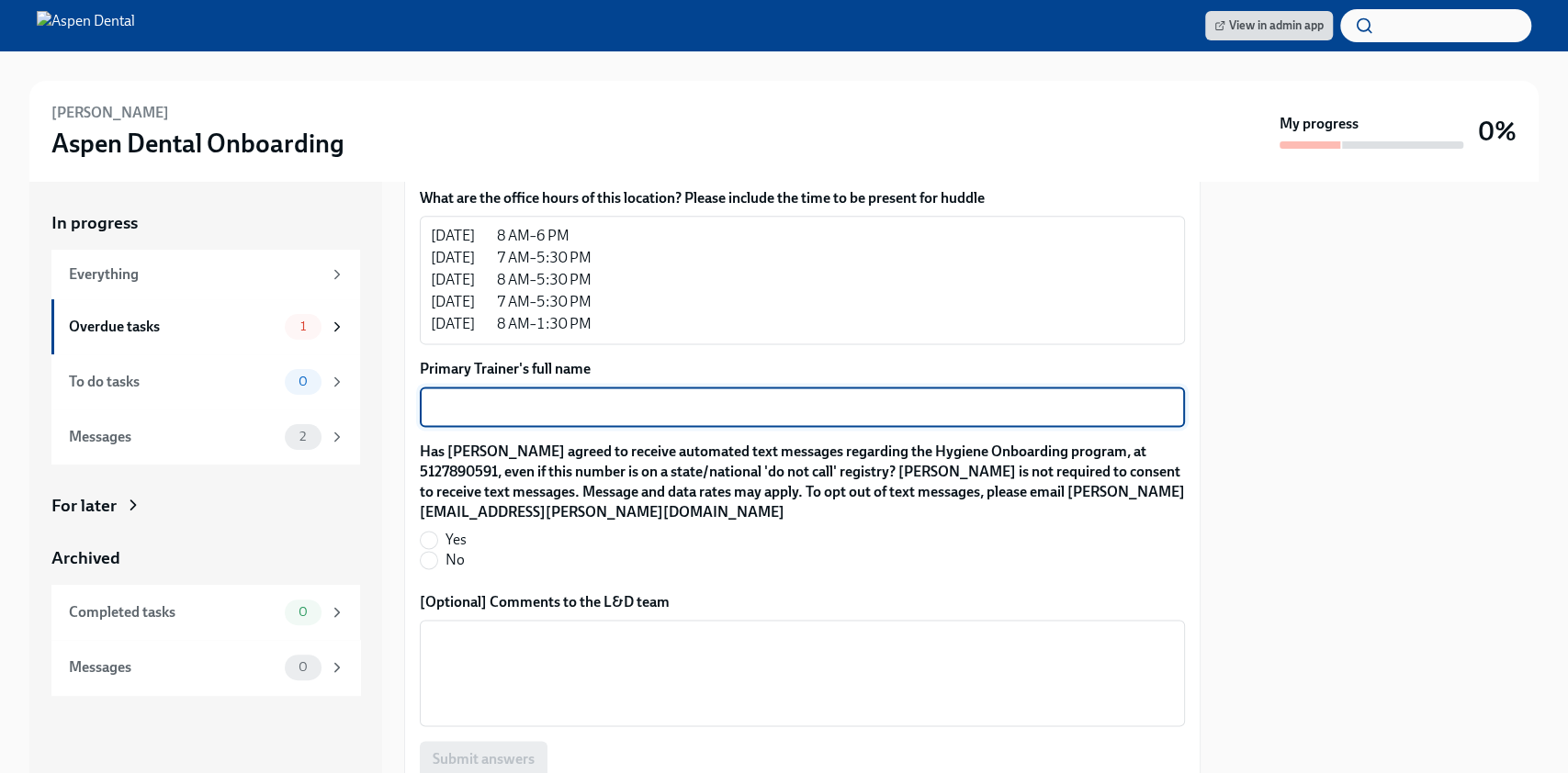
click at [736, 396] on textarea "Primary Trainer's full name" at bounding box center [802, 407] width 743 height 22
type textarea "c"
type textarea "[PERSON_NAME]"
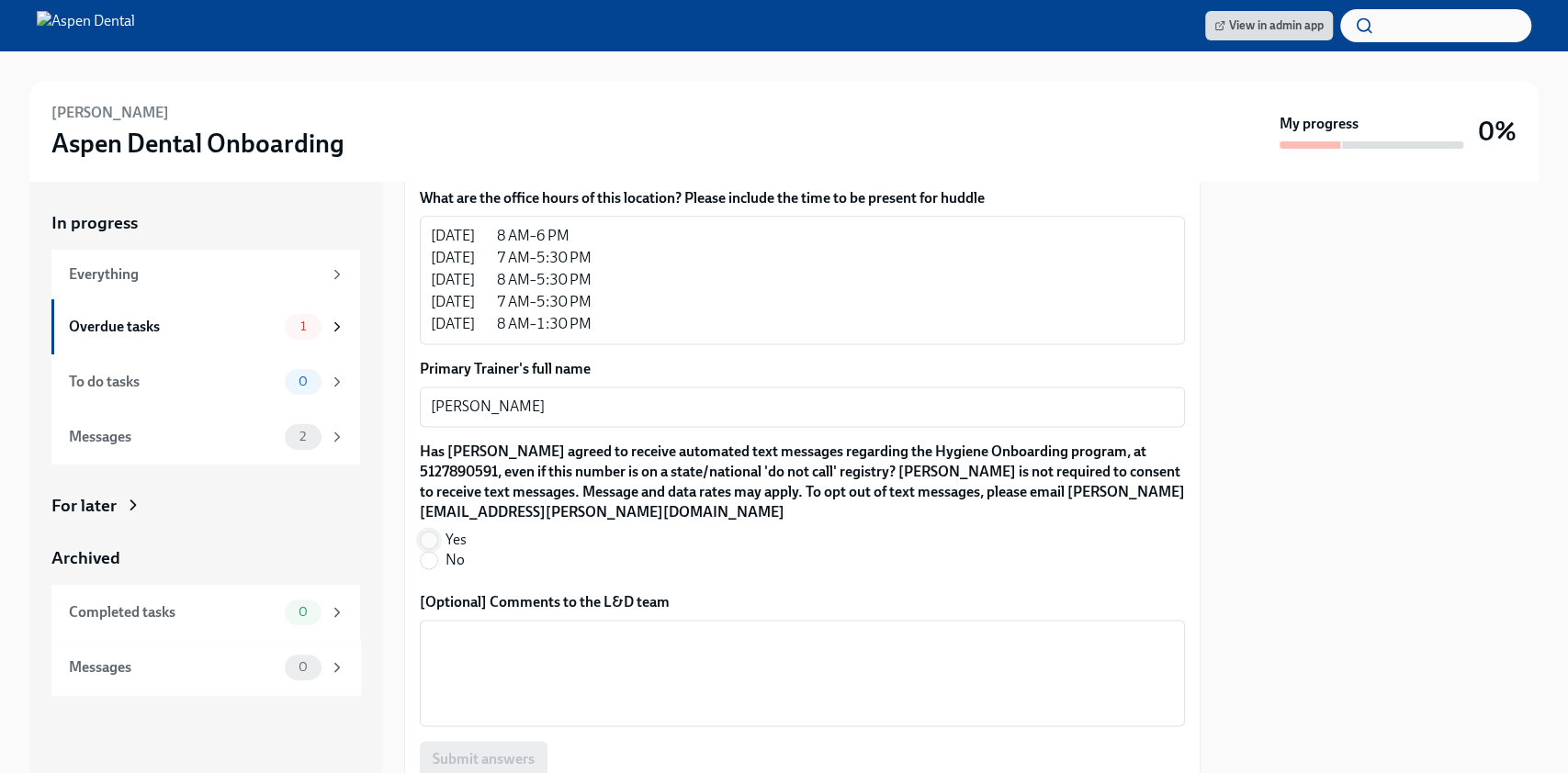
click at [436, 532] on input "Yes" at bounding box center [429, 540] width 17 height 17
radio input "true"
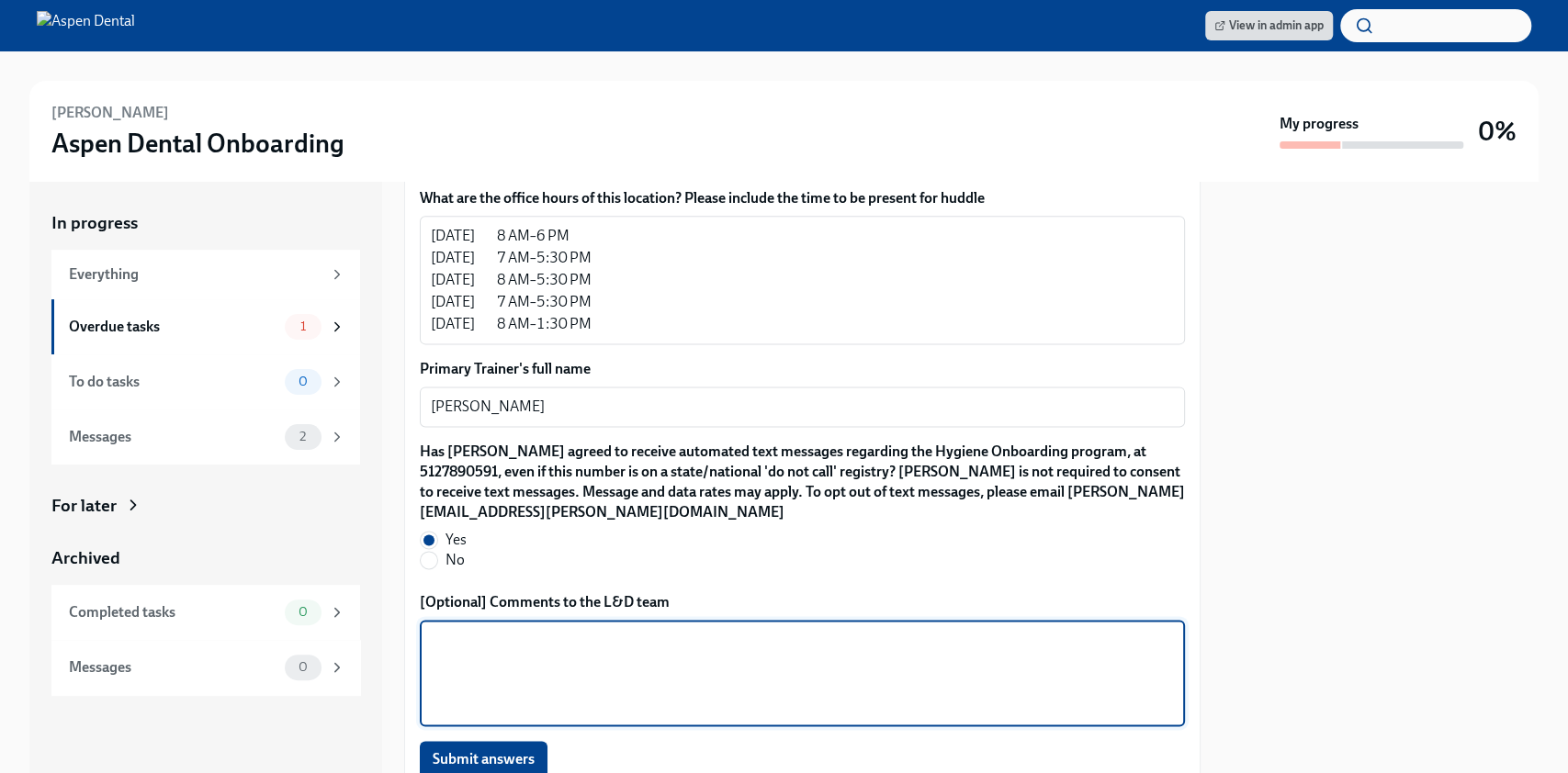
click at [461, 630] on textarea "[Optional] Comments to the L&D team" at bounding box center [802, 674] width 743 height 88
click at [464, 630] on textarea "[PERSON_NAME] with" at bounding box center [802, 674] width 743 height 88
click at [541, 630] on textarea "Brittany with" at bounding box center [802, 674] width 743 height 88
click at [702, 630] on textarea "Brittany with be in her home office on Wednsdays to" at bounding box center [802, 674] width 743 height 88
click at [767, 630] on textarea "[PERSON_NAME] with be in her home office on Wednesdays to" at bounding box center [802, 674] width 743 height 88
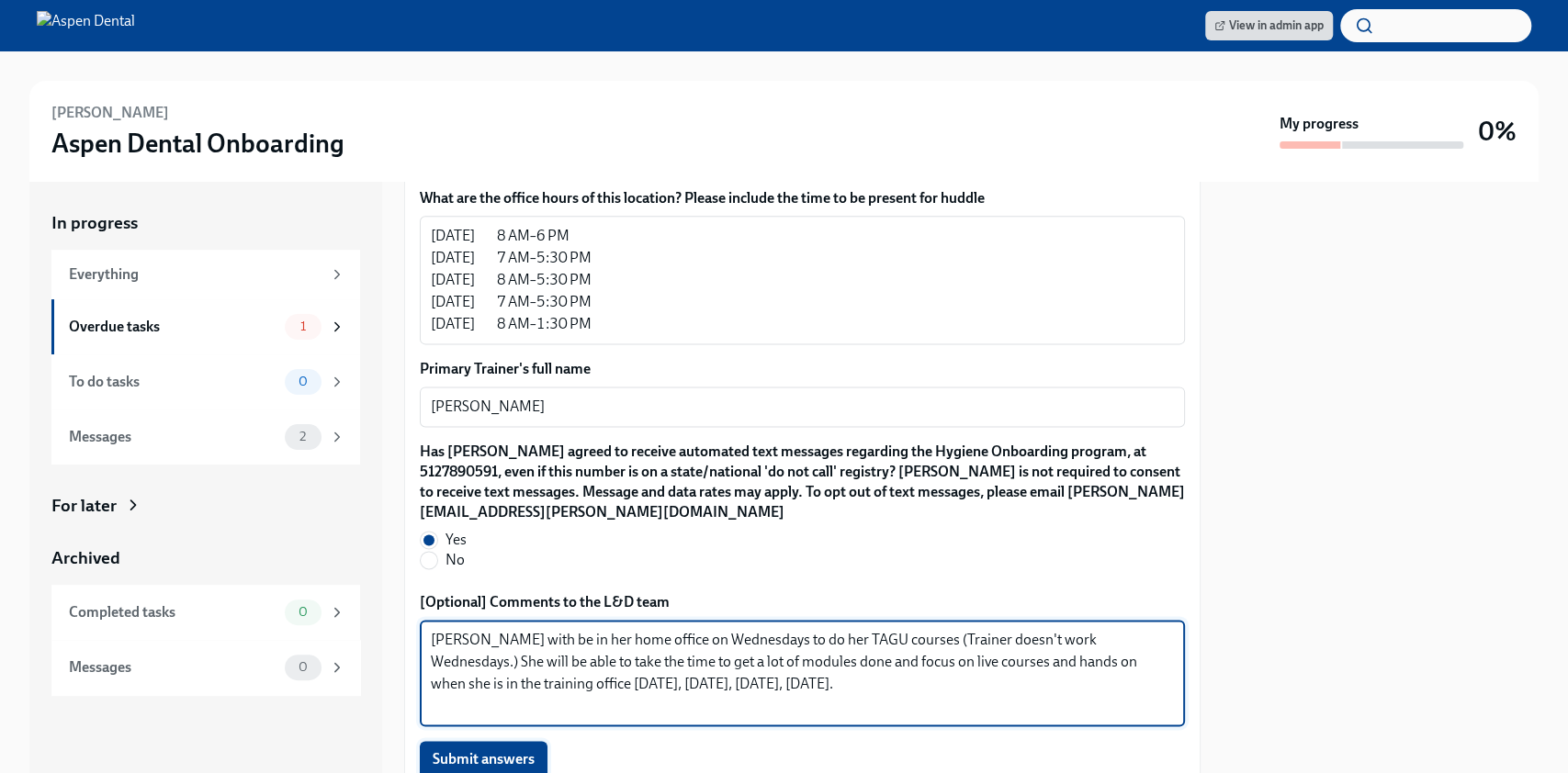
type textarea "[PERSON_NAME] with be in her home office on Wednesdays to do her TAGU courses (…"
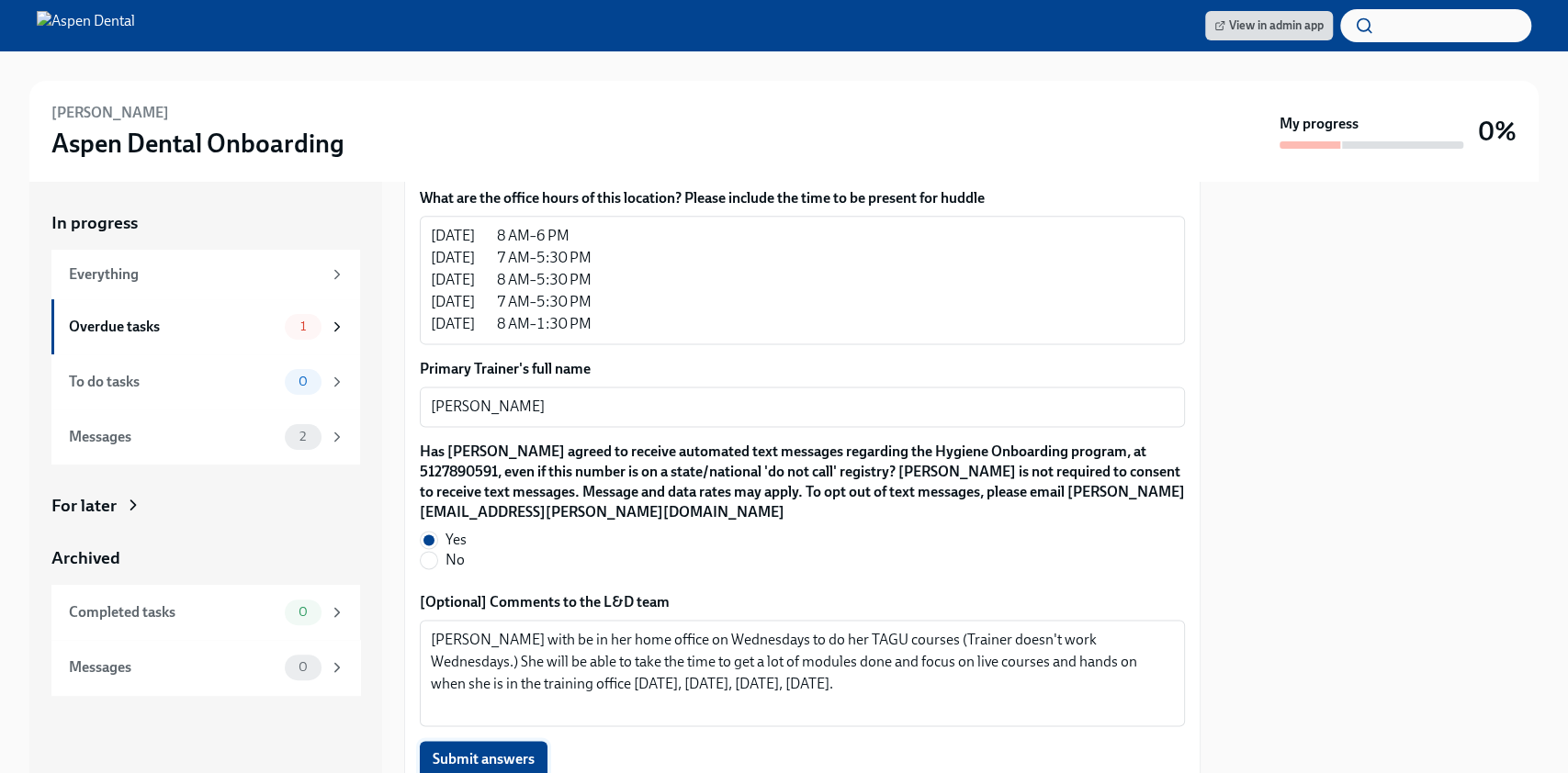
click at [525, 749] on button "Submit answers" at bounding box center [483, 759] width 128 height 37
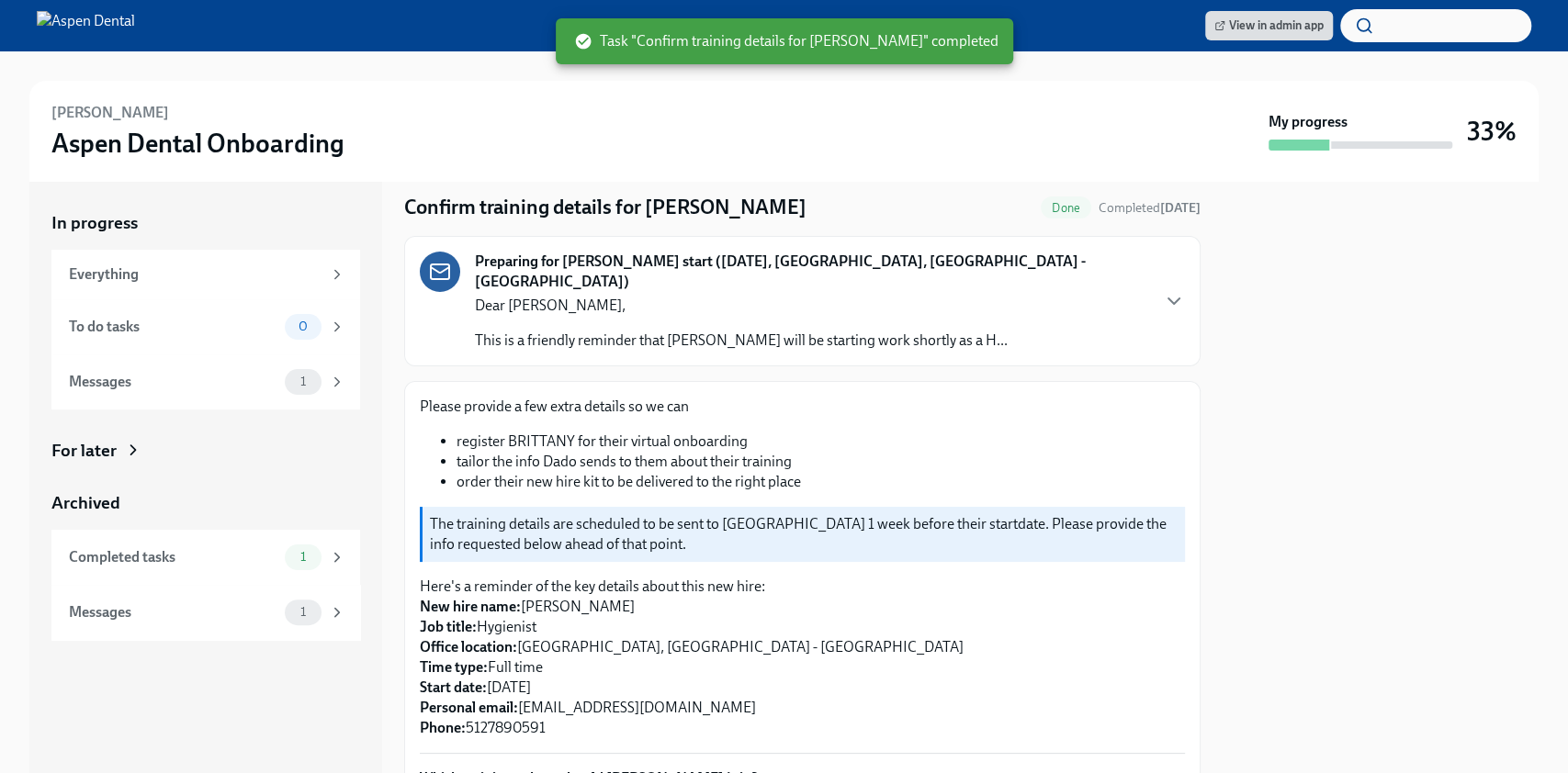
scroll to position [0, 0]
